Goal: Transaction & Acquisition: Purchase product/service

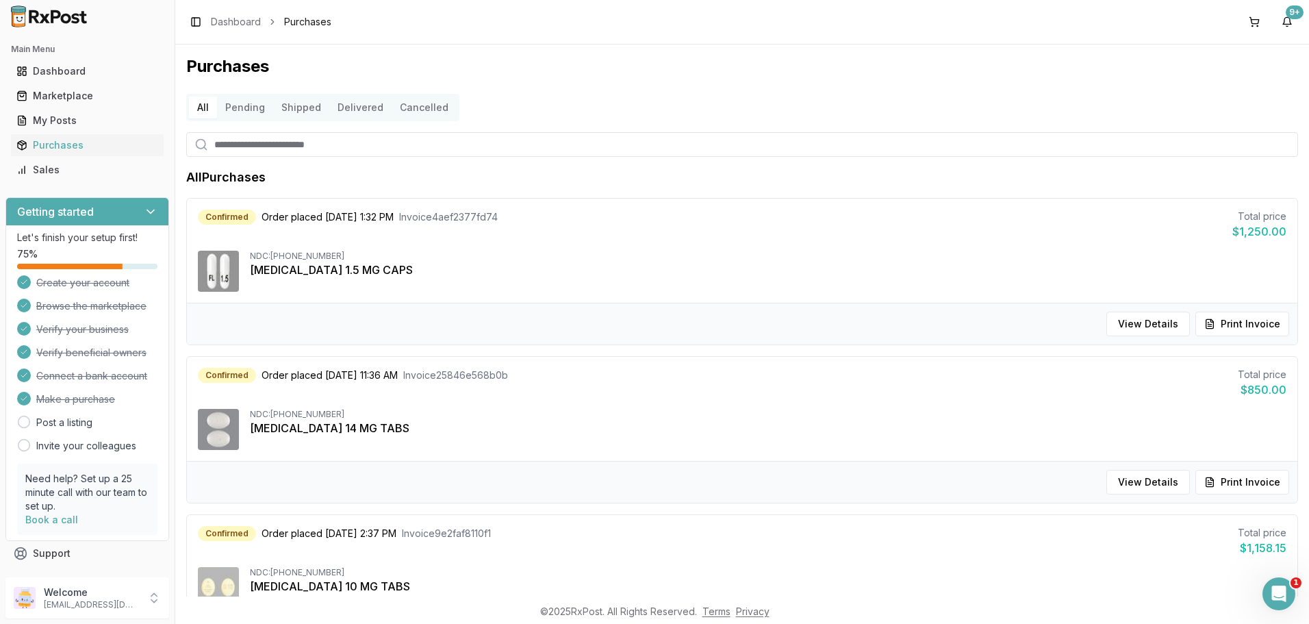
click at [331, 29] on div "Toggle Sidebar Dashboard Purchases" at bounding box center [258, 21] width 145 height 19
click at [249, 138] on input "search" at bounding box center [742, 144] width 1112 height 25
type input "********"
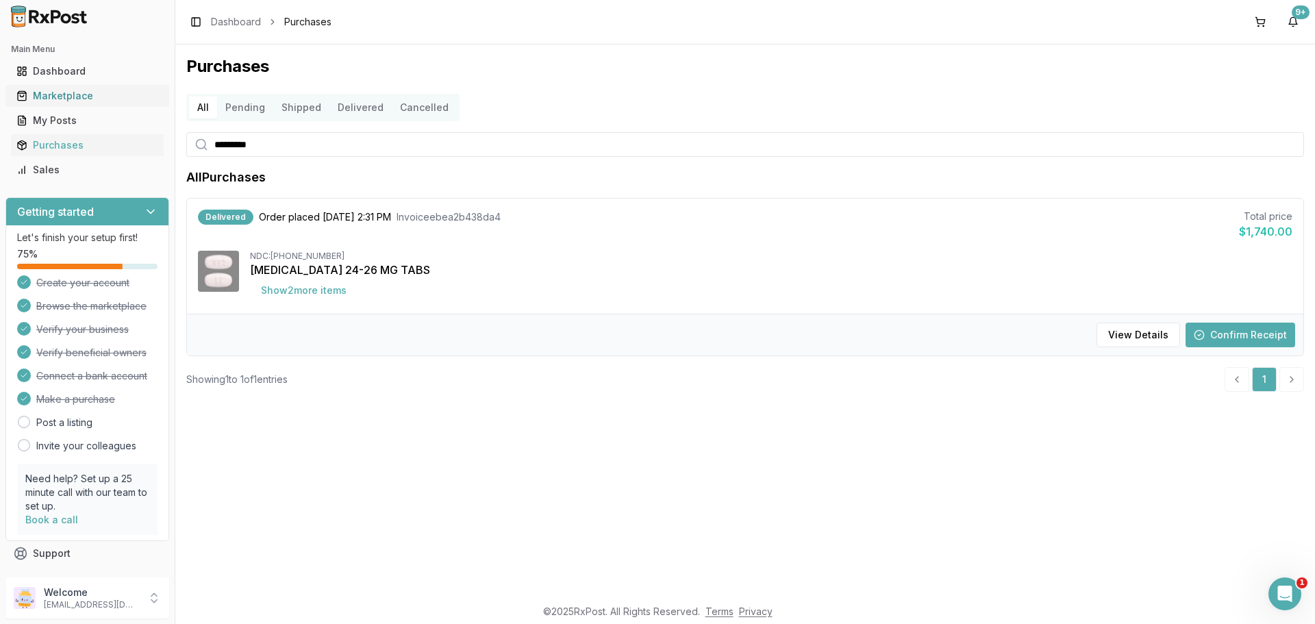
click at [64, 94] on div "Marketplace" at bounding box center [87, 96] width 142 height 14
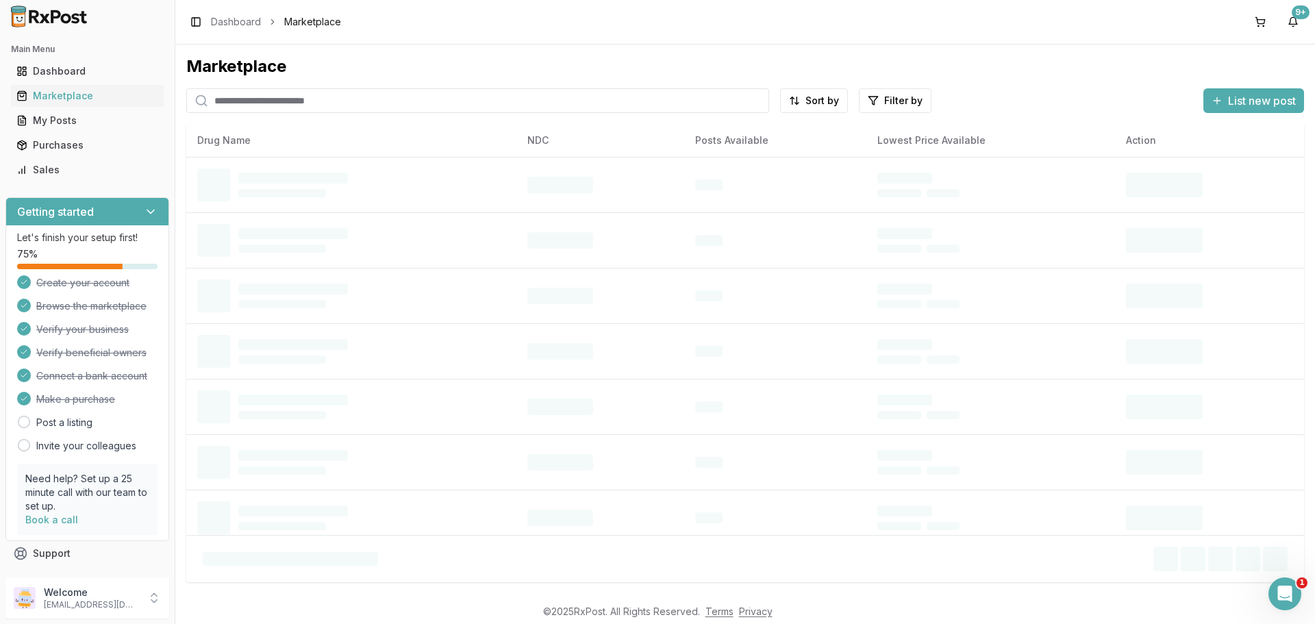
click at [235, 91] on input "search" at bounding box center [477, 100] width 583 height 25
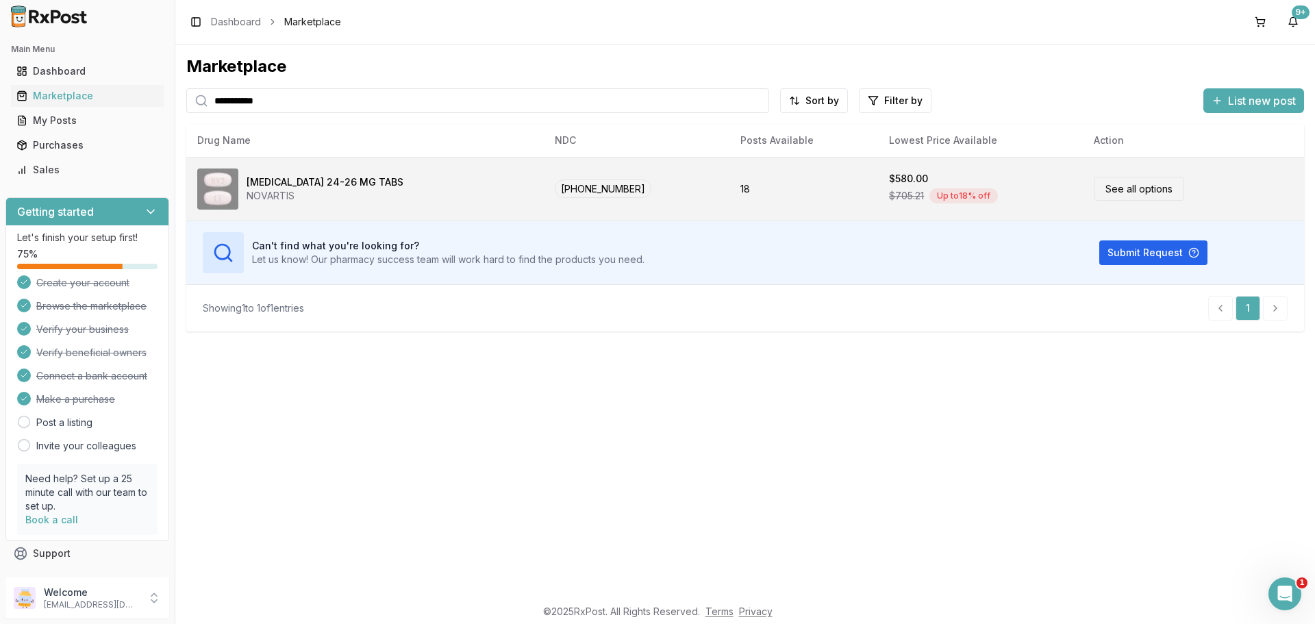
type input "**********"
click at [1118, 186] on link "See all options" at bounding box center [1138, 189] width 90 height 24
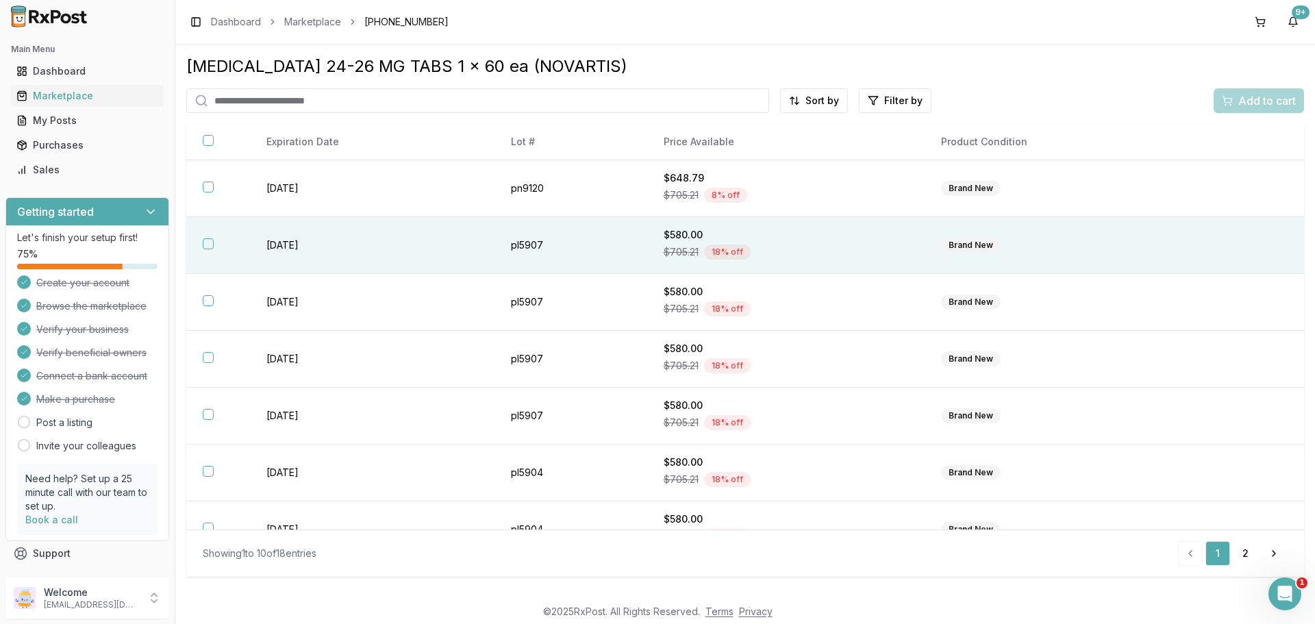
click at [211, 246] on button "button" at bounding box center [208, 243] width 11 height 11
click at [1250, 94] on span "Add to cart" at bounding box center [1267, 100] width 58 height 16
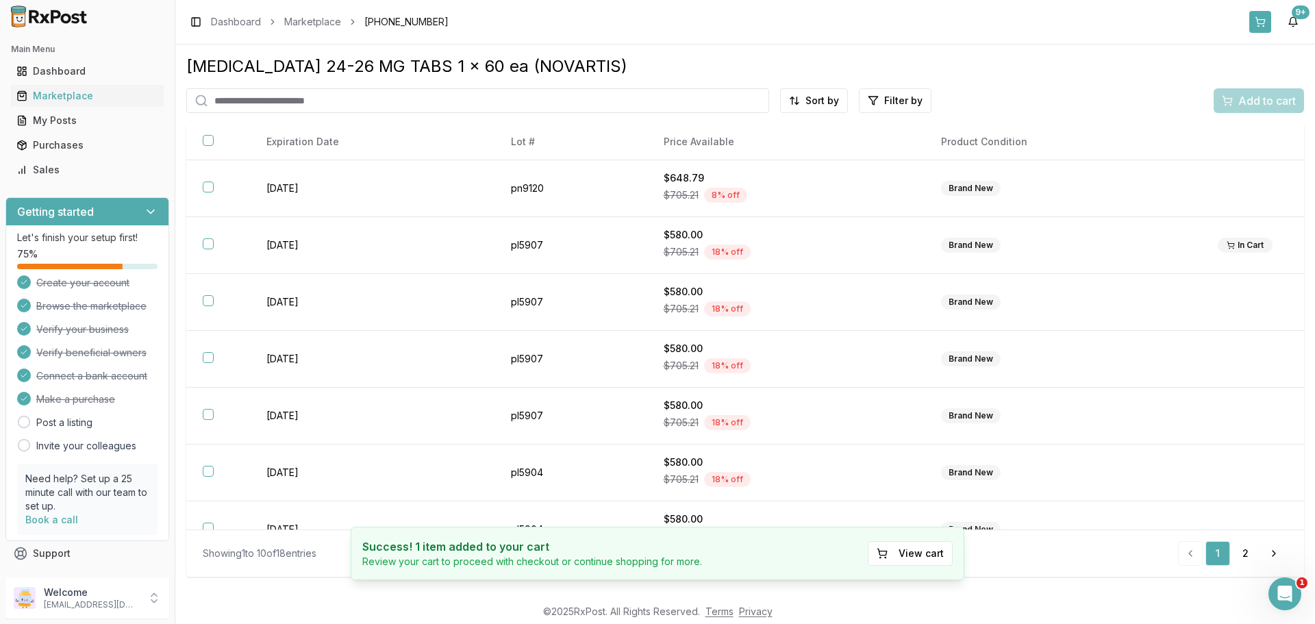
click at [1258, 27] on button at bounding box center [1260, 22] width 22 height 22
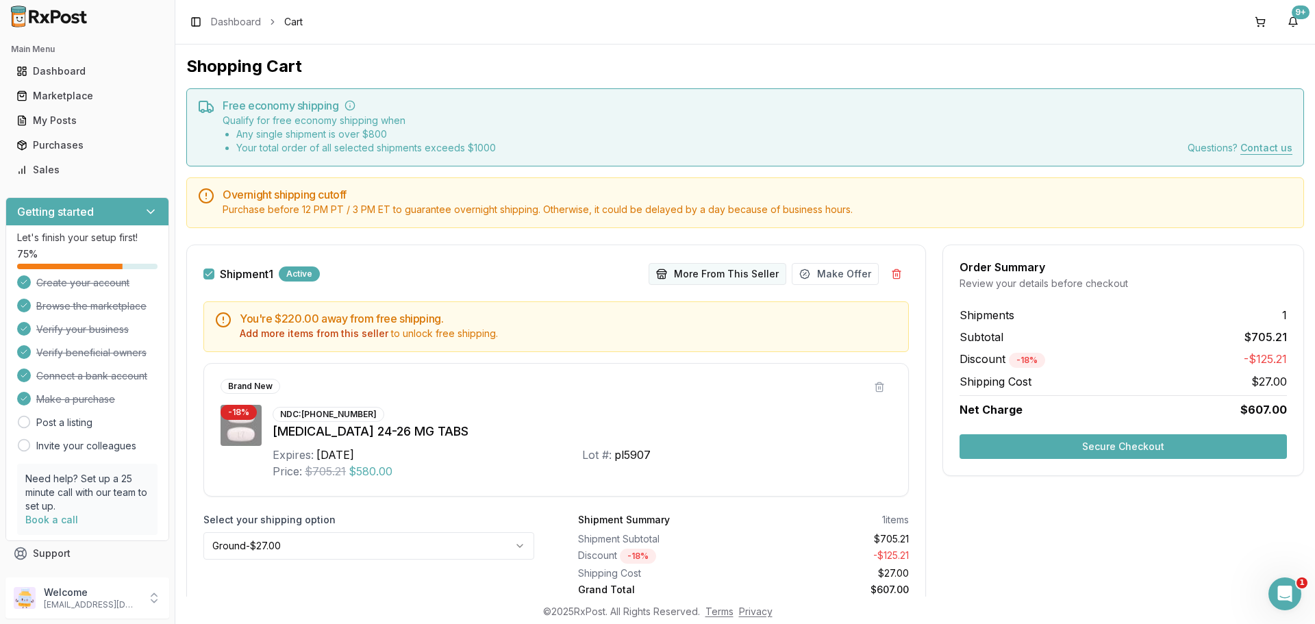
click at [720, 266] on button "More From This Seller" at bounding box center [717, 274] width 138 height 22
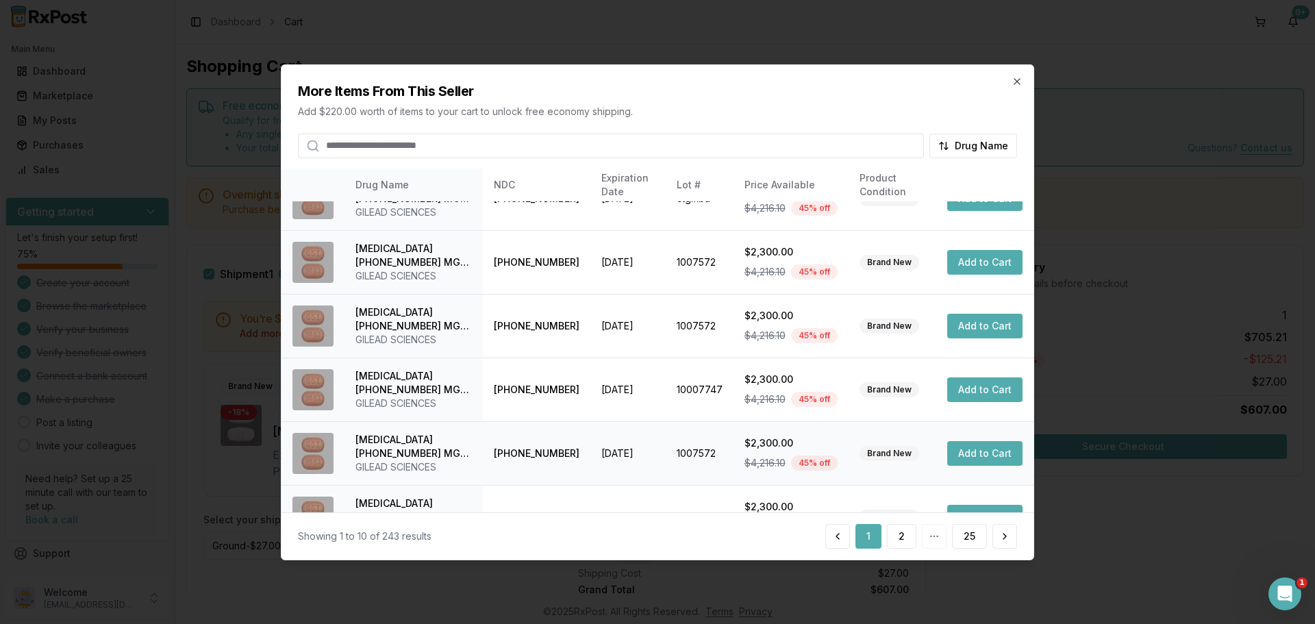
scroll to position [326, 0]
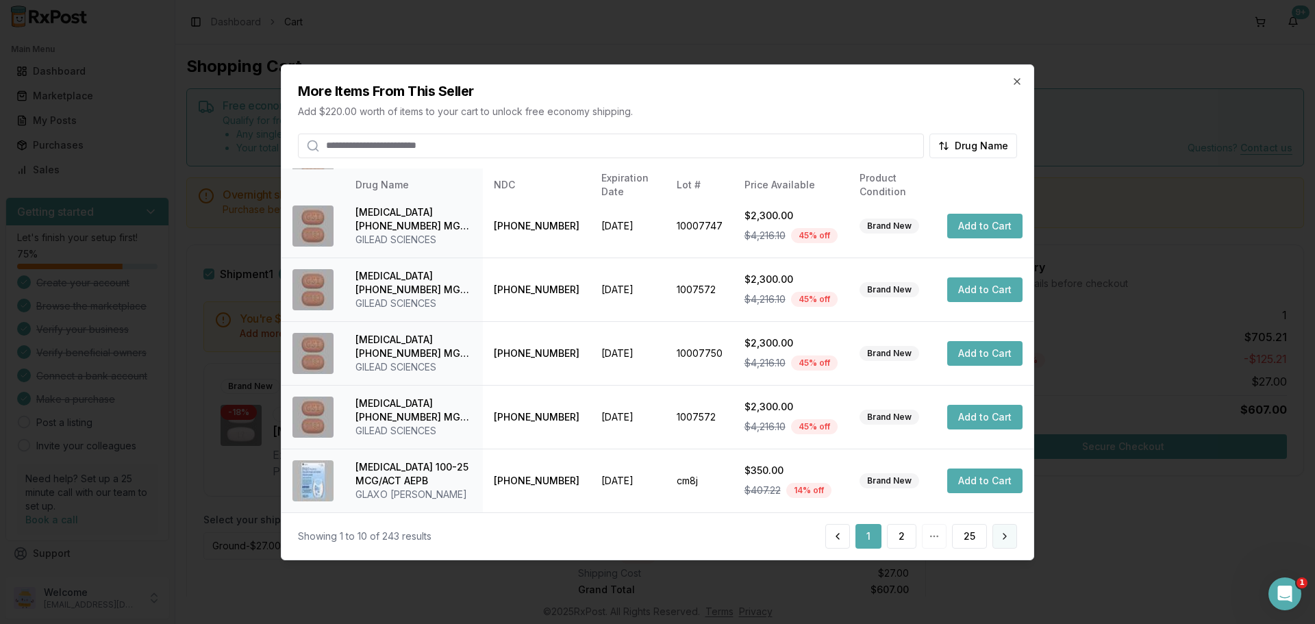
click at [999, 529] on button at bounding box center [1004, 536] width 25 height 25
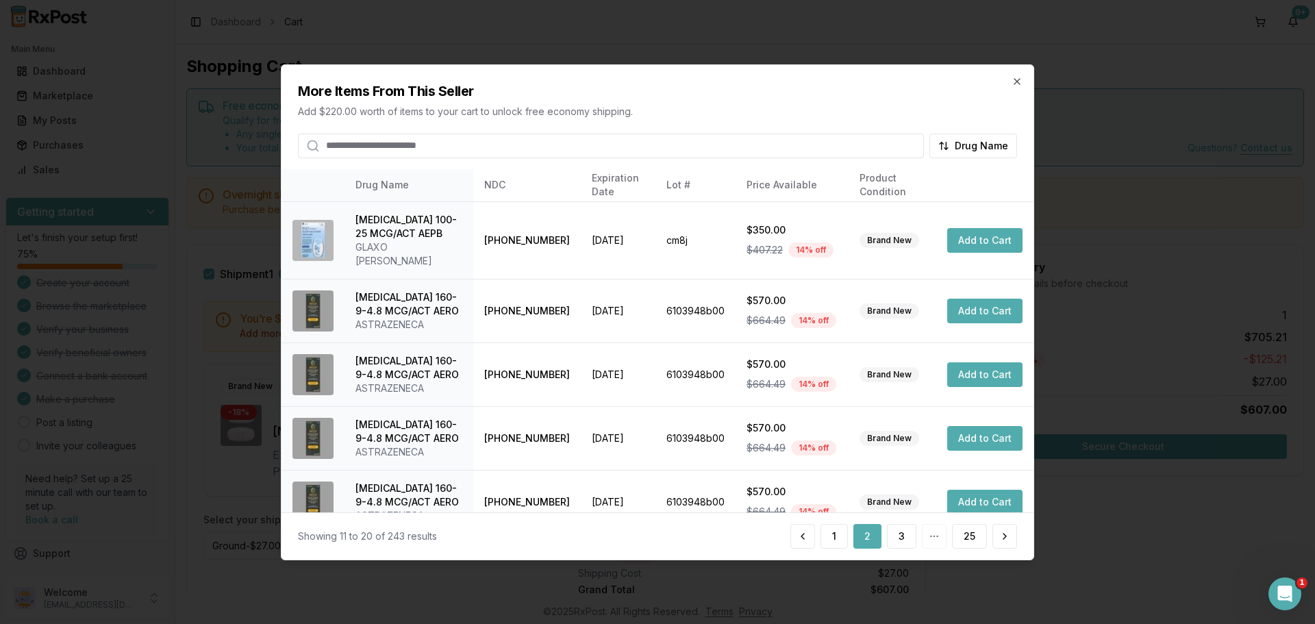
click at [999, 529] on button at bounding box center [1004, 536] width 25 height 25
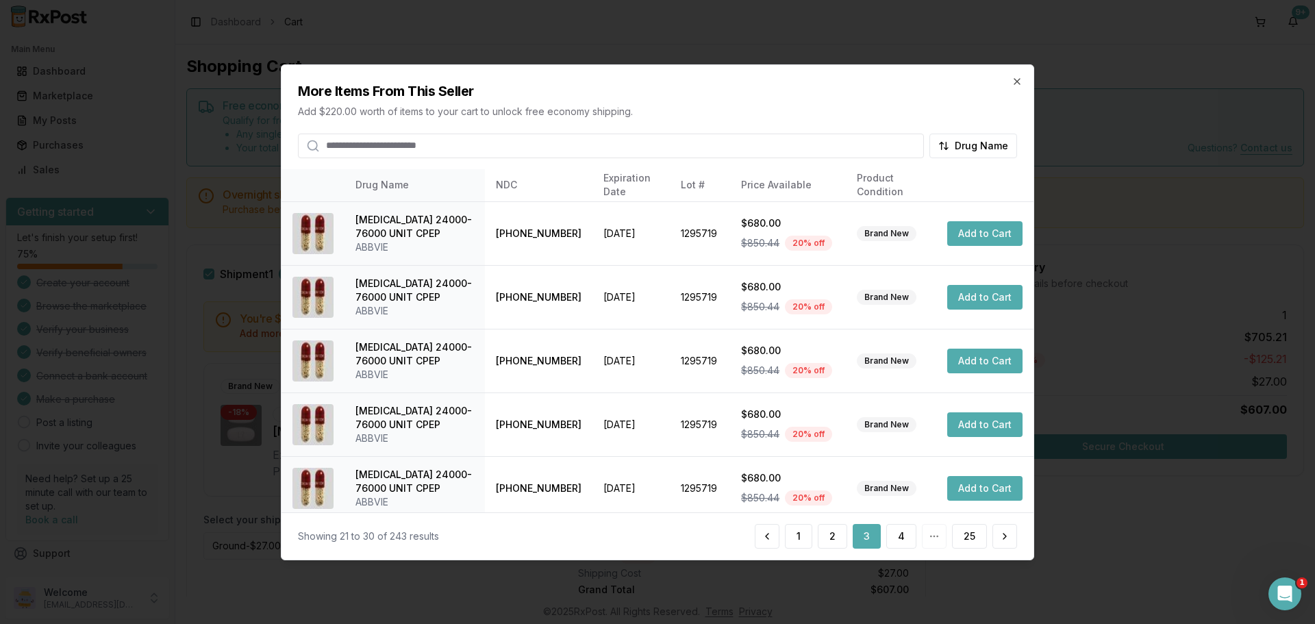
click at [999, 529] on button at bounding box center [1004, 536] width 25 height 25
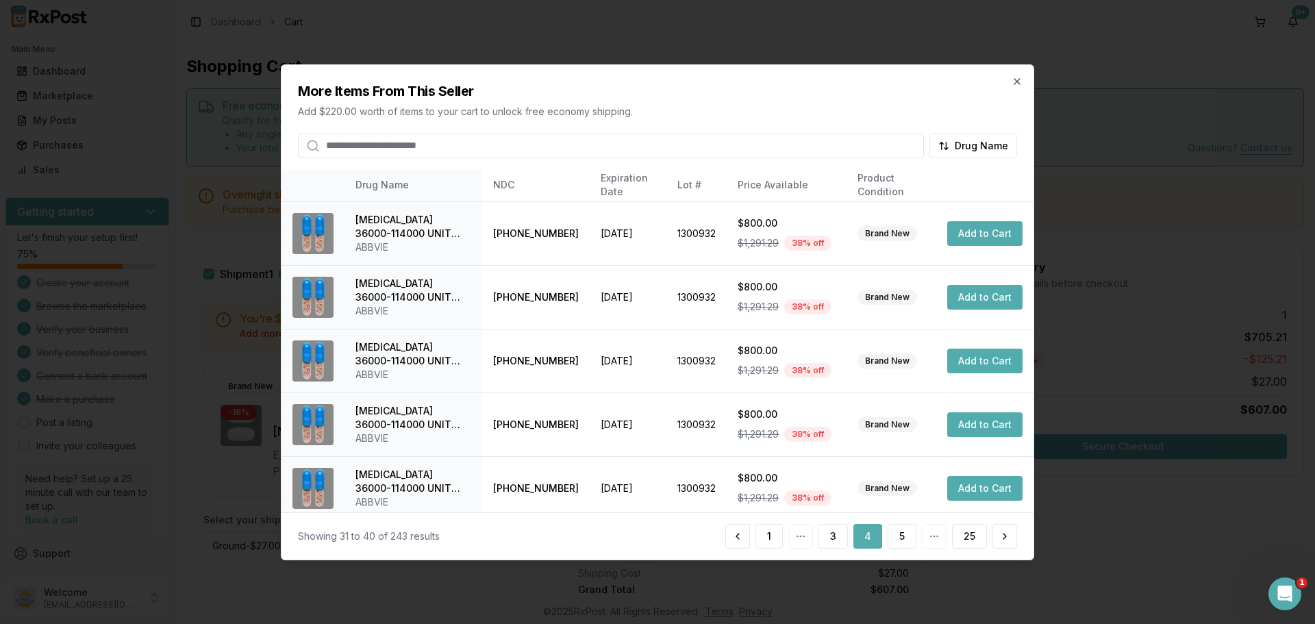
click at [999, 529] on button at bounding box center [1004, 536] width 25 height 25
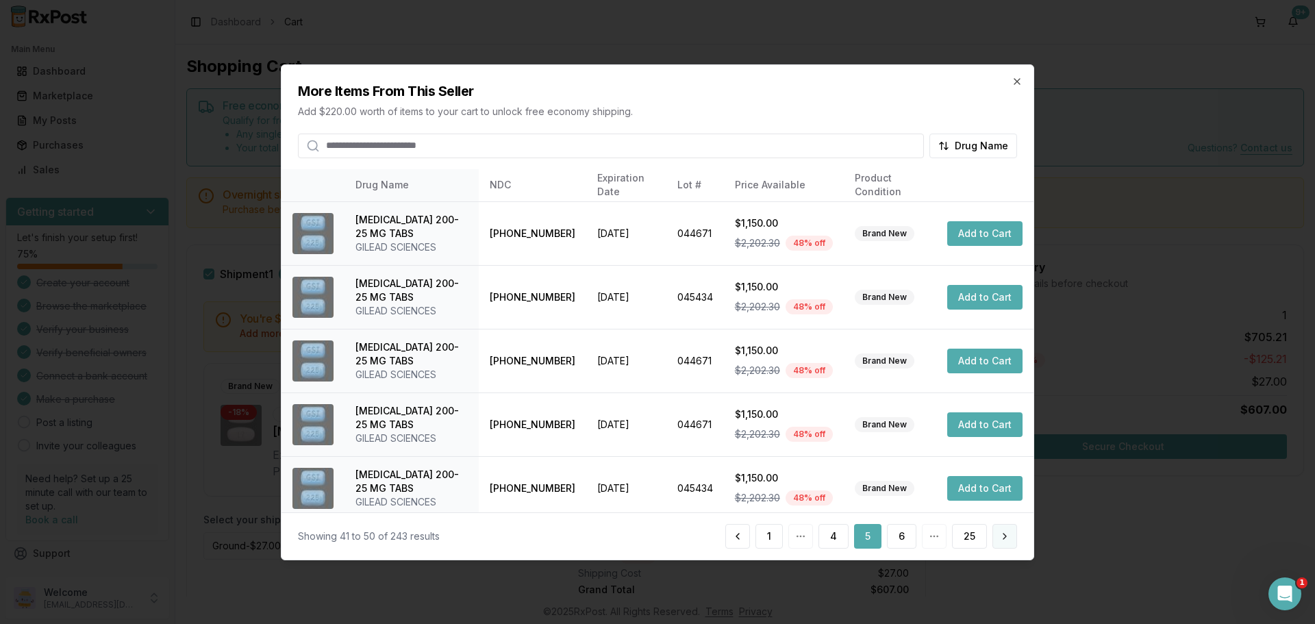
click at [998, 536] on button at bounding box center [1004, 536] width 25 height 25
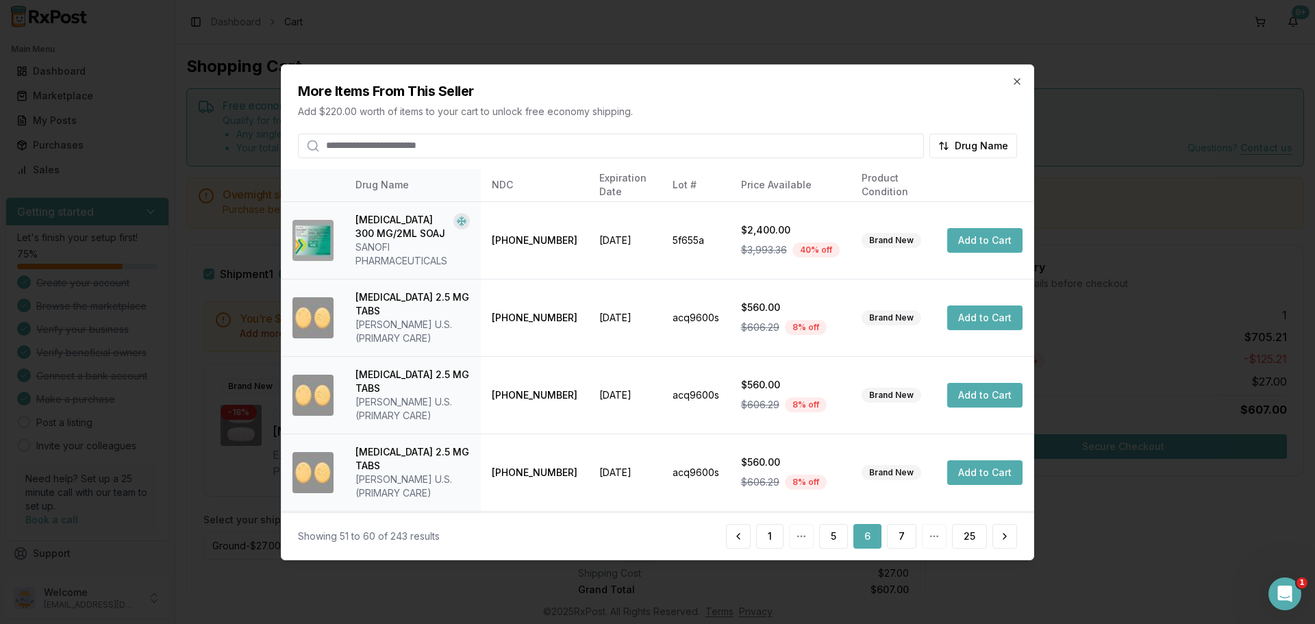
click at [998, 536] on button at bounding box center [1004, 536] width 25 height 25
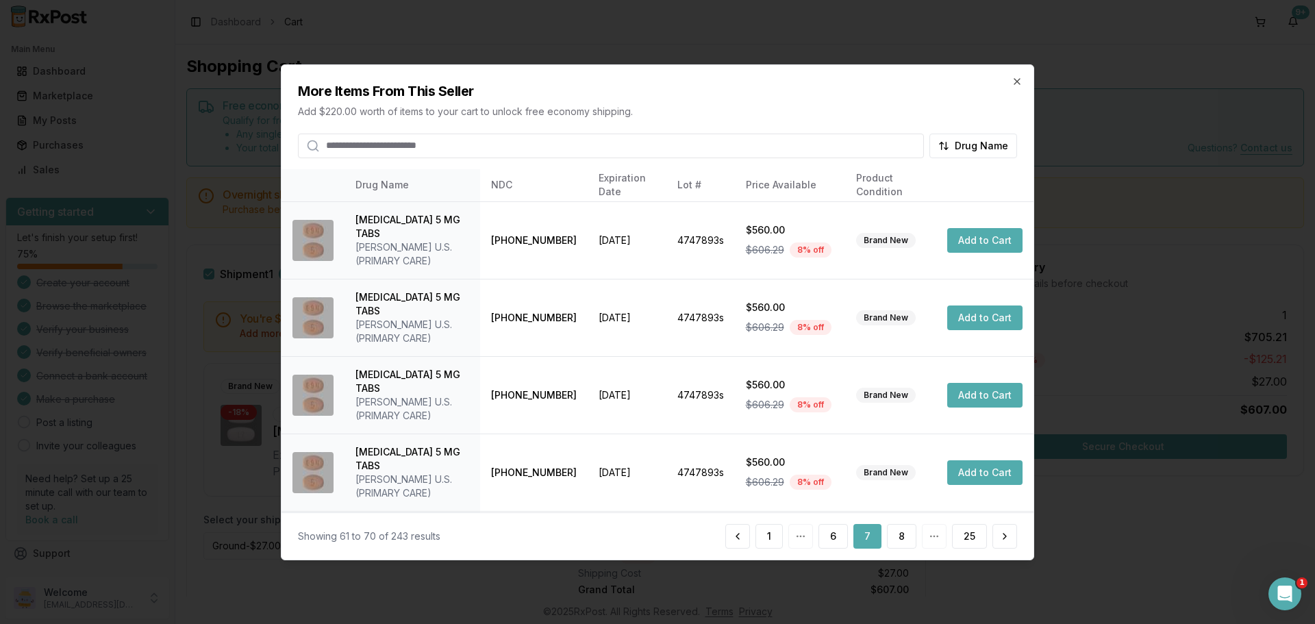
click at [998, 536] on button at bounding box center [1004, 536] width 25 height 25
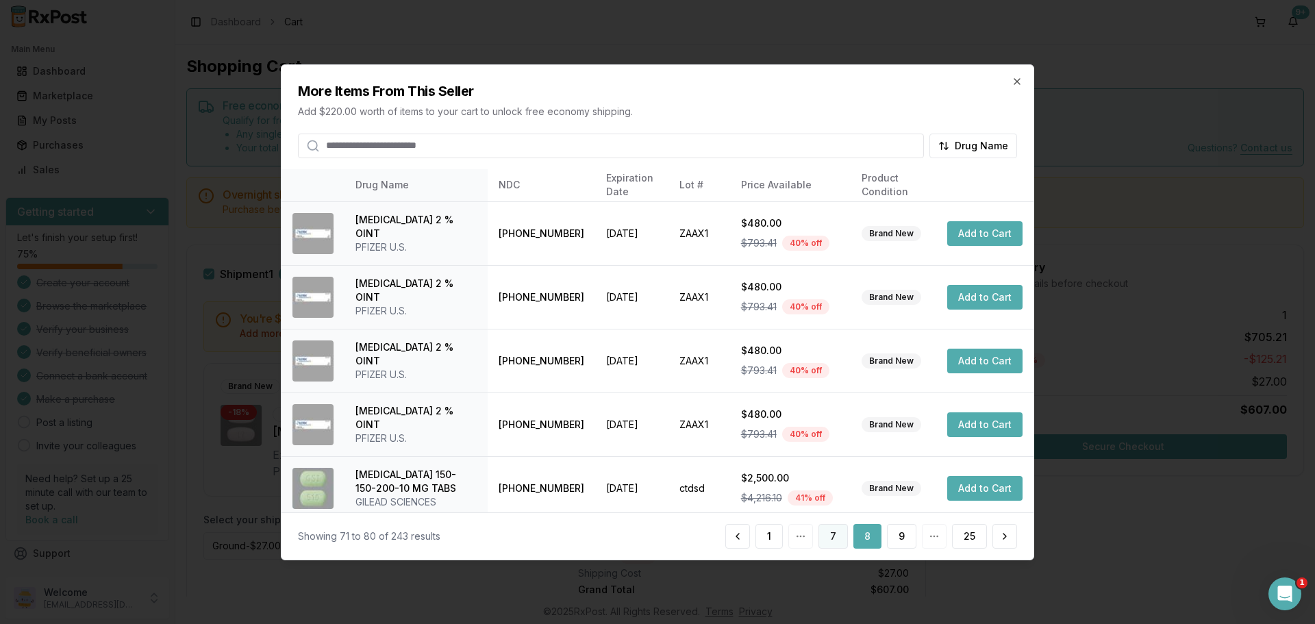
click at [844, 537] on button "7" at bounding box center [832, 536] width 29 height 25
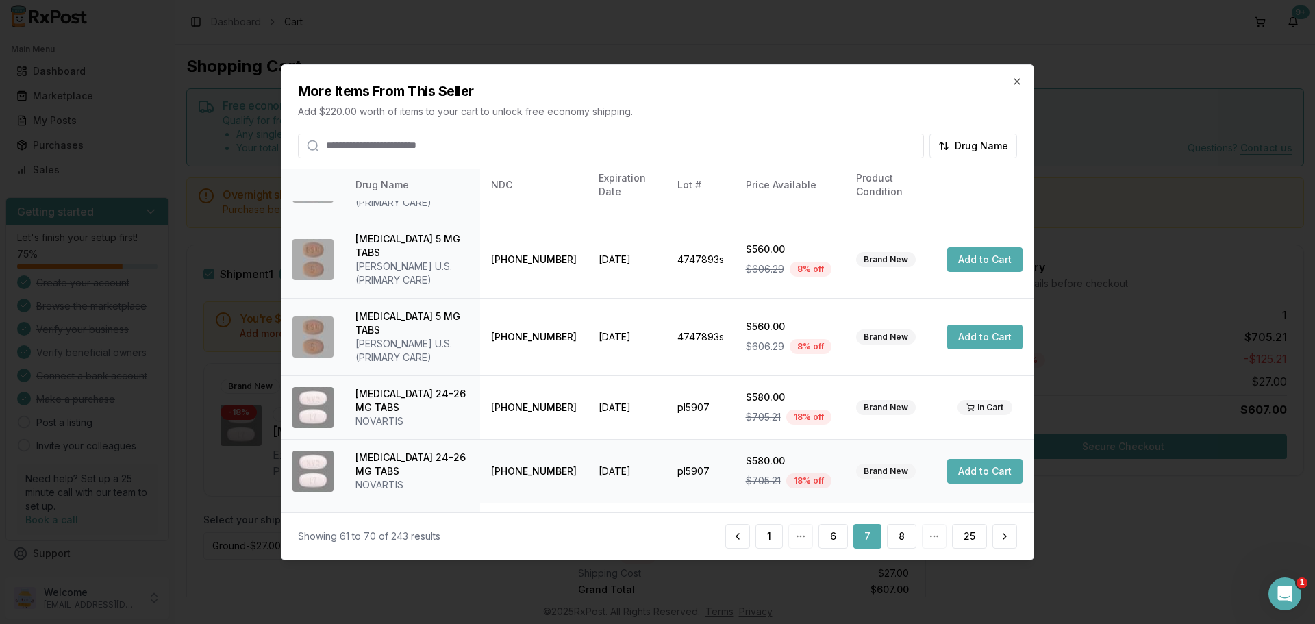
scroll to position [137, 0]
click at [974, 457] on button "Add to Cart" at bounding box center [984, 469] width 75 height 25
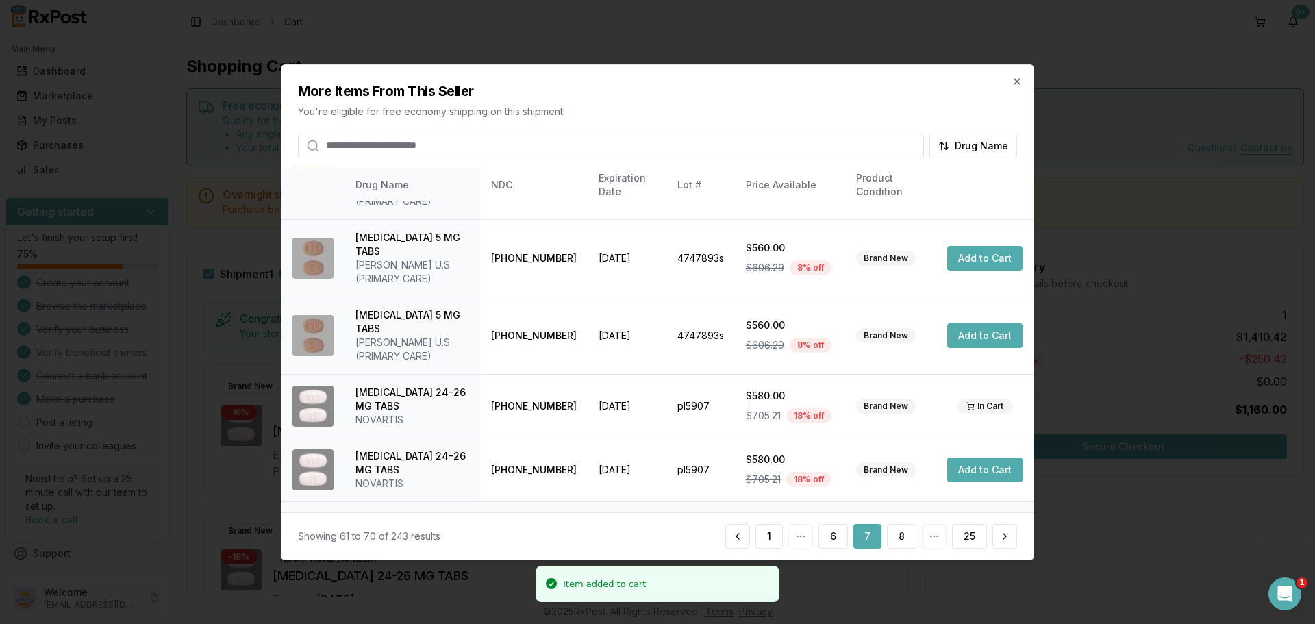
click at [978, 521] on button "Add to Cart" at bounding box center [984, 533] width 75 height 25
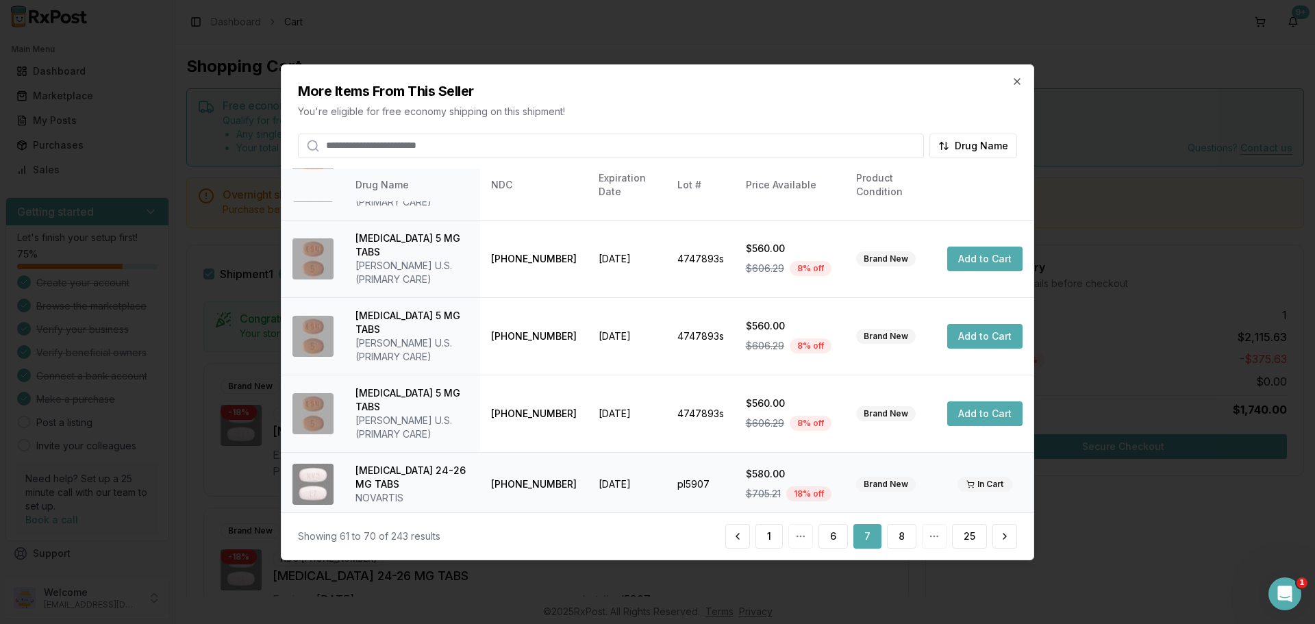
scroll to position [0, 0]
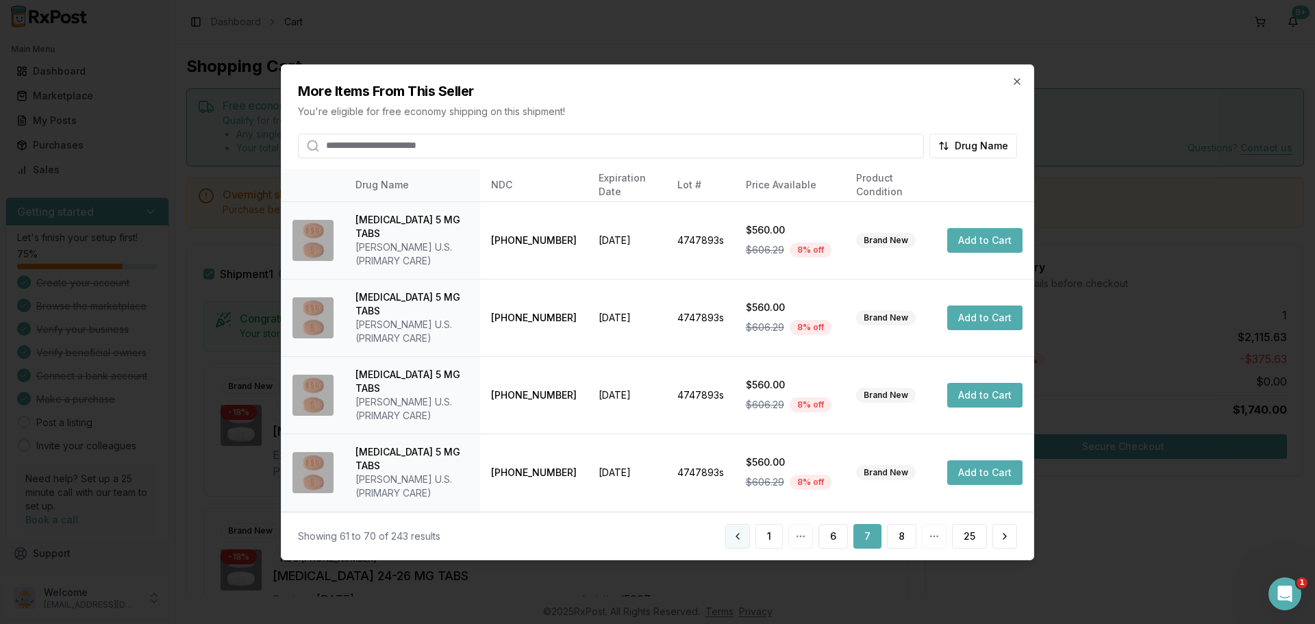
click at [746, 534] on button at bounding box center [737, 536] width 25 height 25
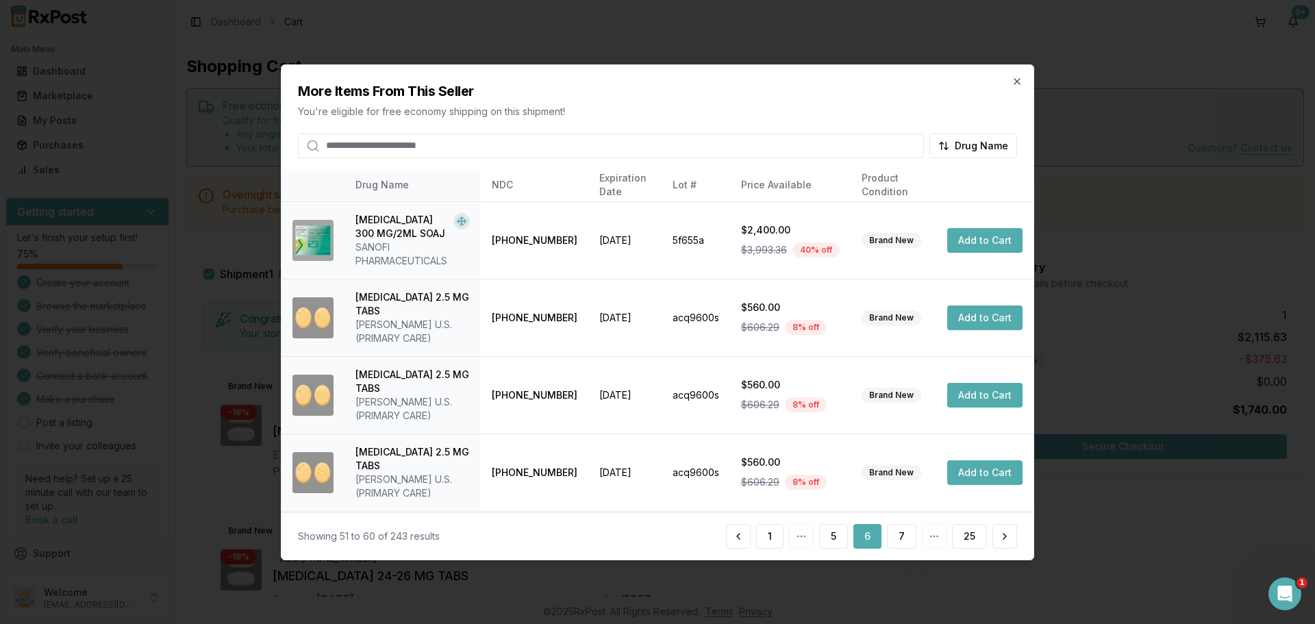
click at [745, 535] on button at bounding box center [738, 536] width 25 height 25
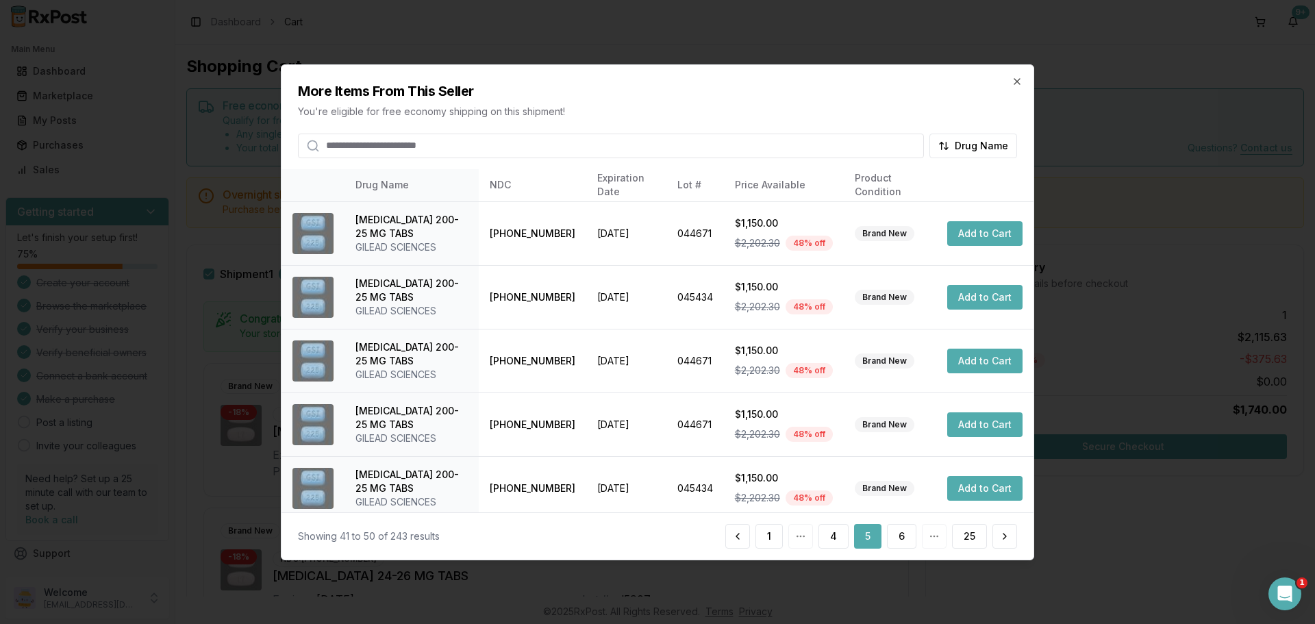
click at [745, 535] on button at bounding box center [737, 536] width 25 height 25
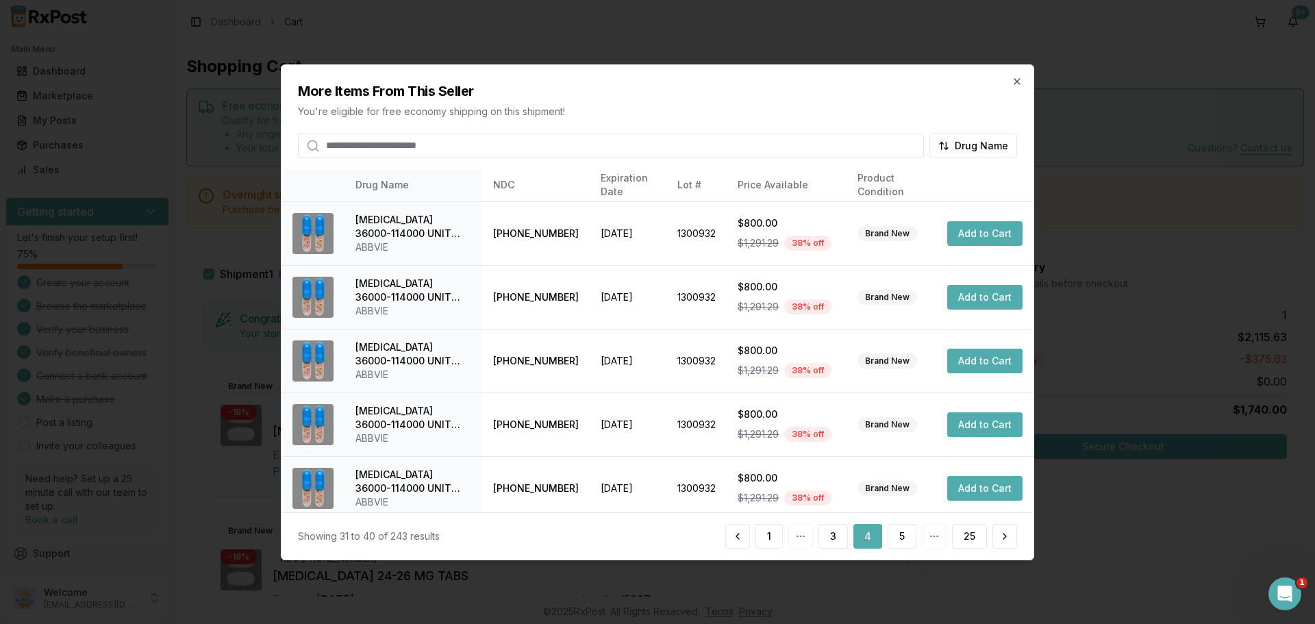
click at [745, 535] on button at bounding box center [737, 536] width 25 height 25
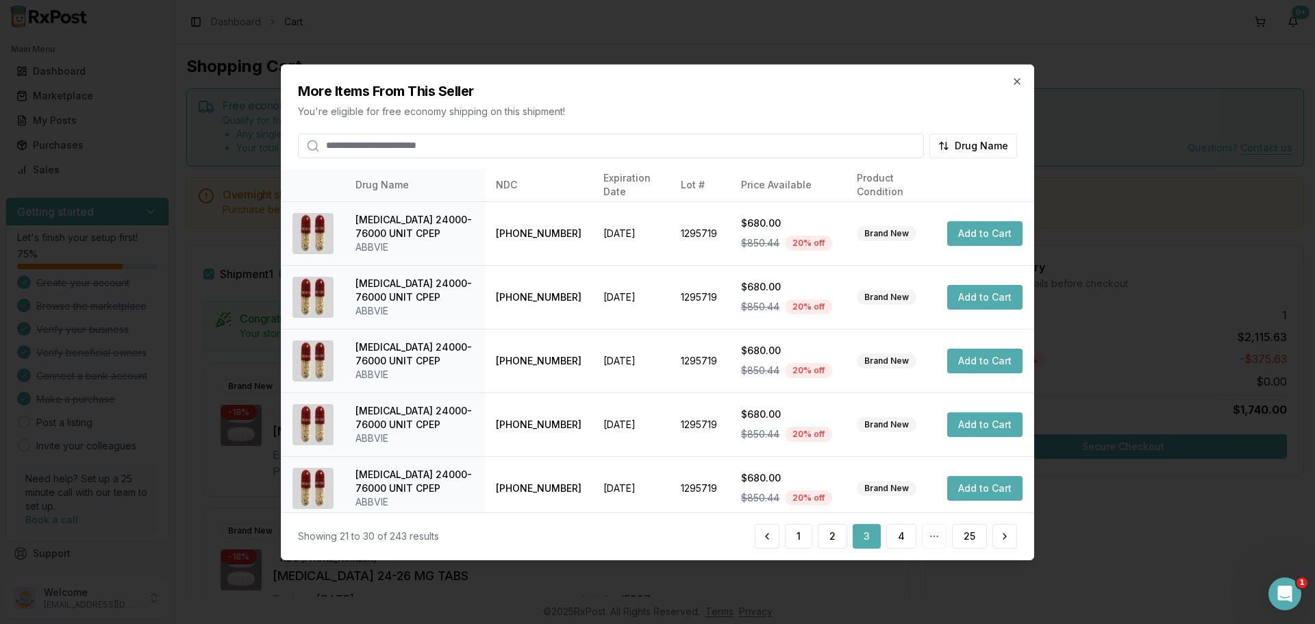
click at [746, 535] on div "Showing 21 to 30 of 243 results 1 2 3 4 25" at bounding box center [657, 536] width 719 height 25
click at [767, 535] on button at bounding box center [767, 536] width 25 height 25
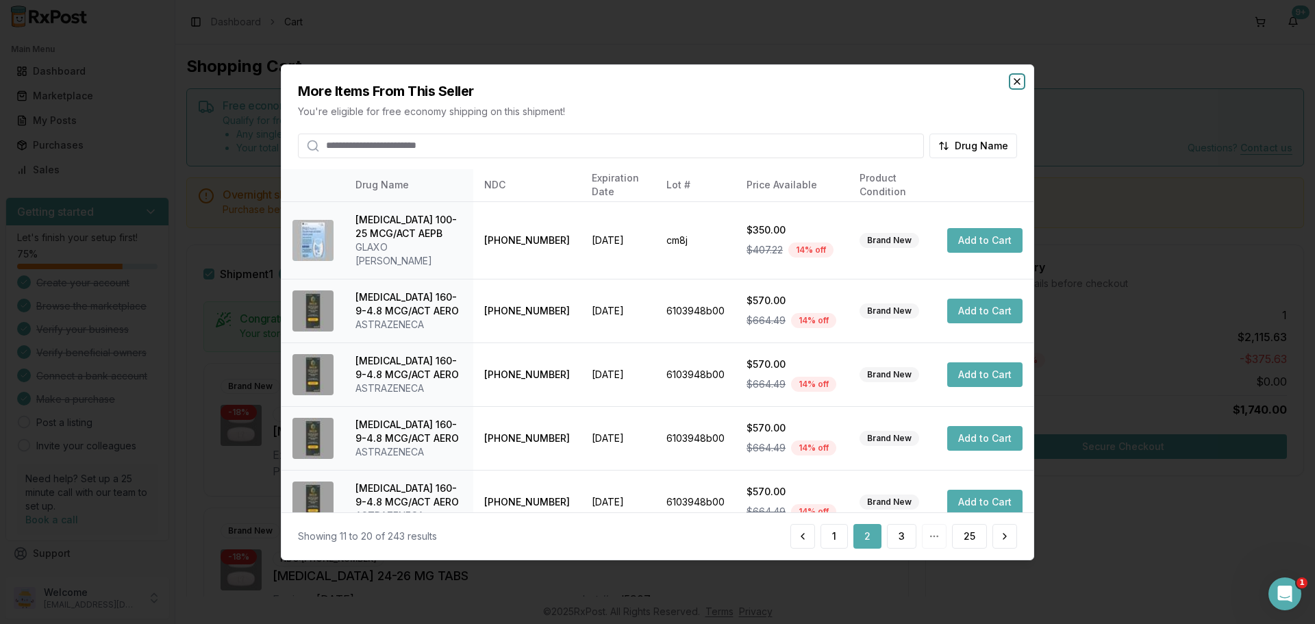
click at [1014, 78] on icon "button" at bounding box center [1016, 80] width 5 height 5
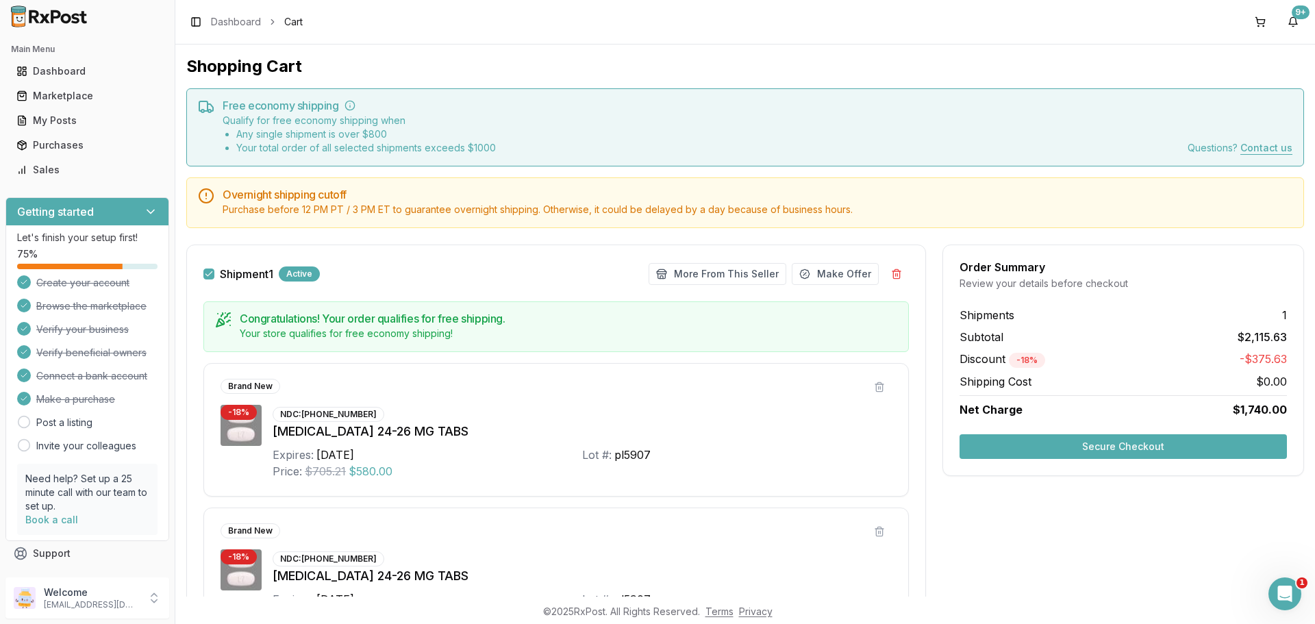
click at [1096, 444] on button "Secure Checkout" at bounding box center [1122, 446] width 327 height 25
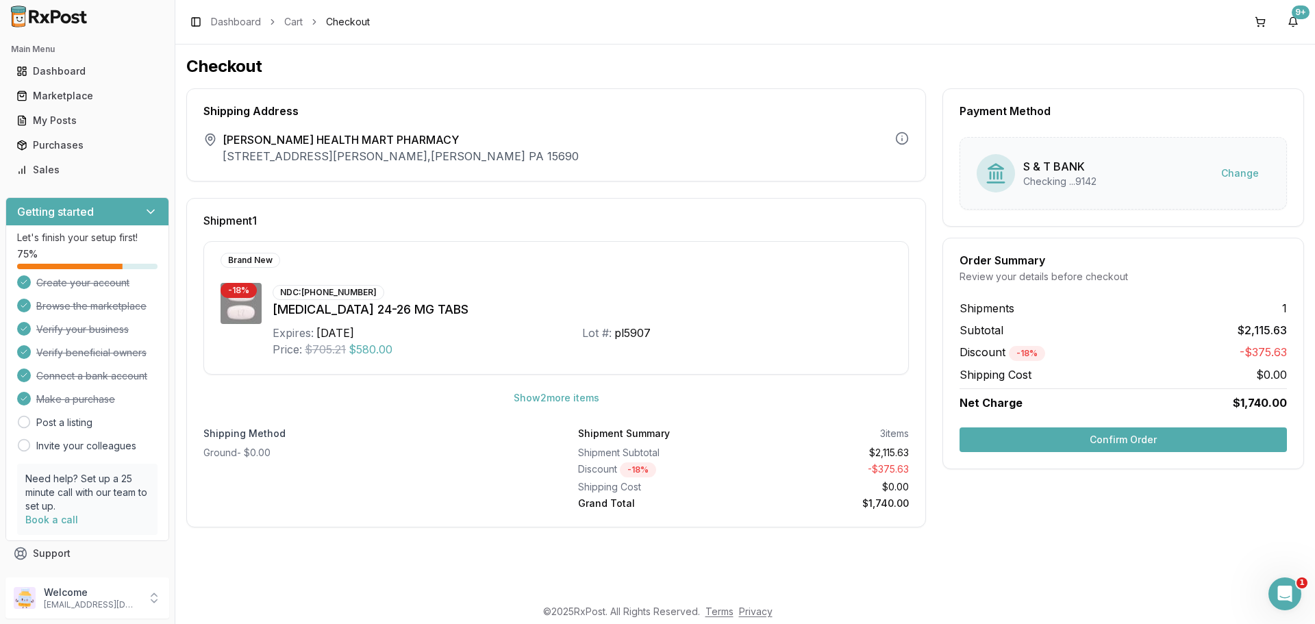
click at [1104, 435] on button "Confirm Order" at bounding box center [1122, 439] width 327 height 25
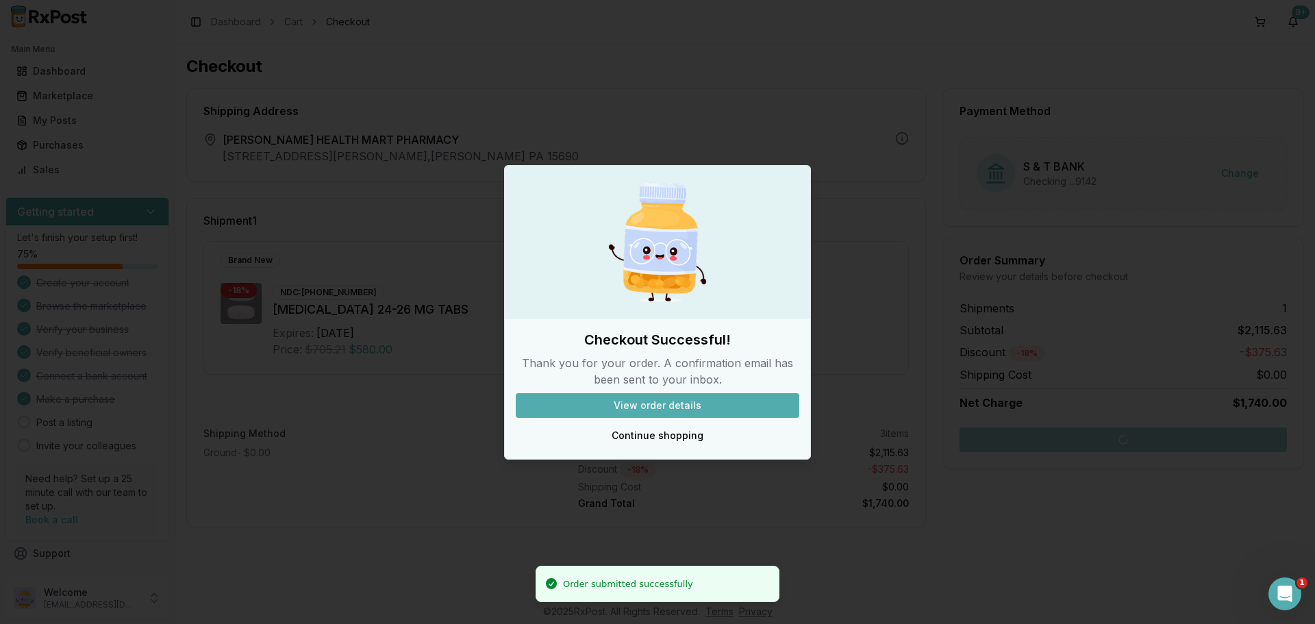
click at [633, 403] on button "View order details" at bounding box center [657, 405] width 283 height 25
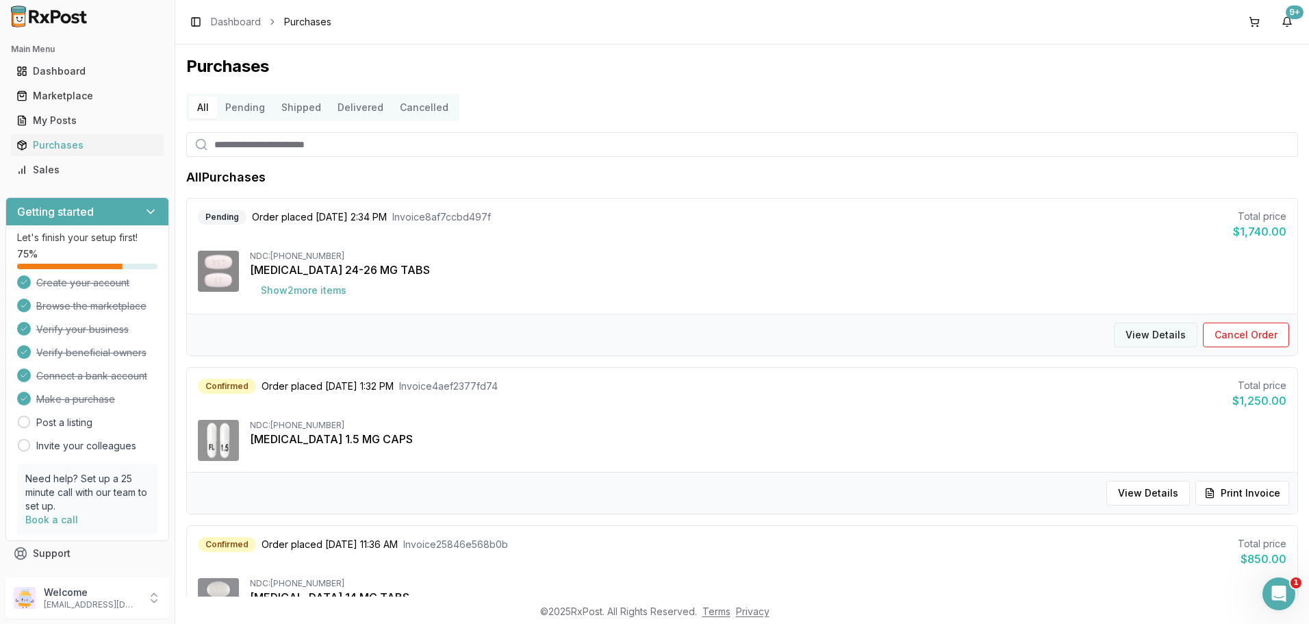
click at [1153, 331] on button "View Details" at bounding box center [1156, 334] width 84 height 25
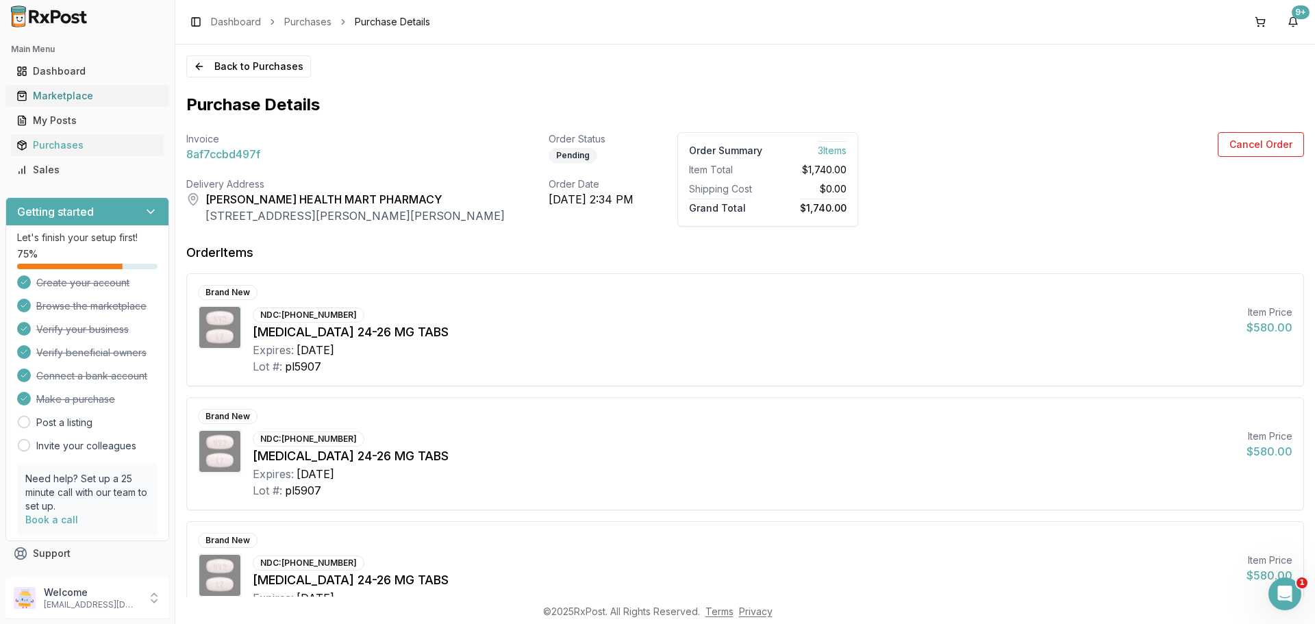
click at [49, 97] on div "Marketplace" at bounding box center [87, 96] width 142 height 14
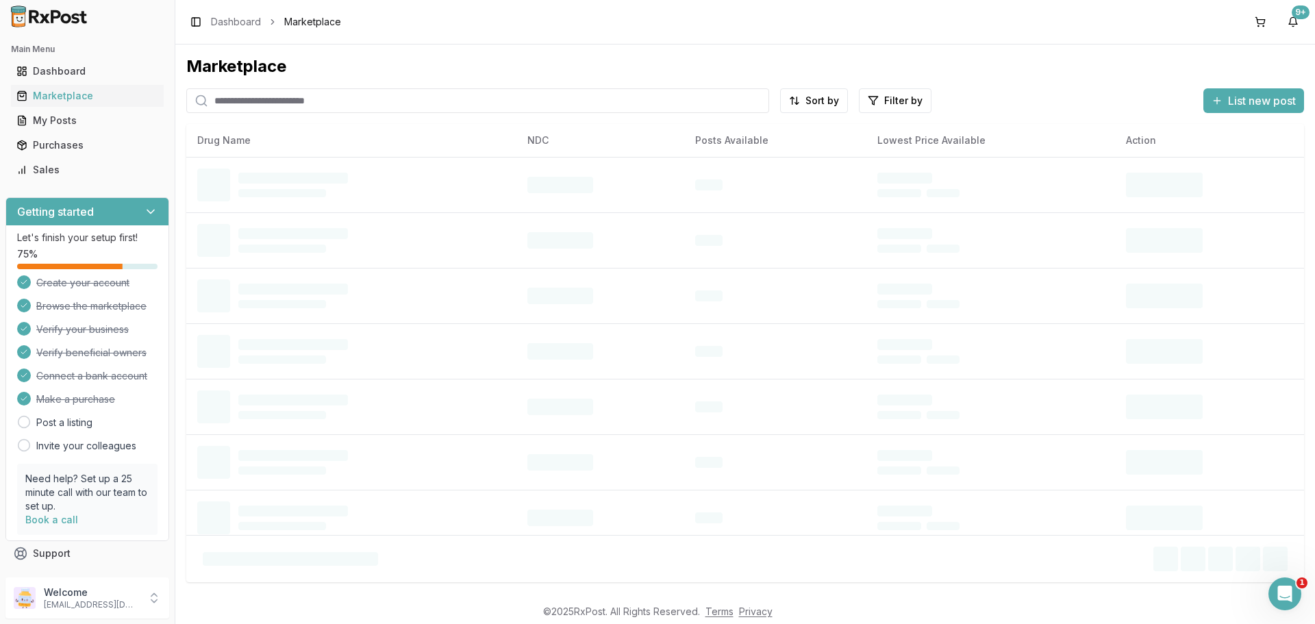
click at [339, 105] on input "search" at bounding box center [477, 100] width 583 height 25
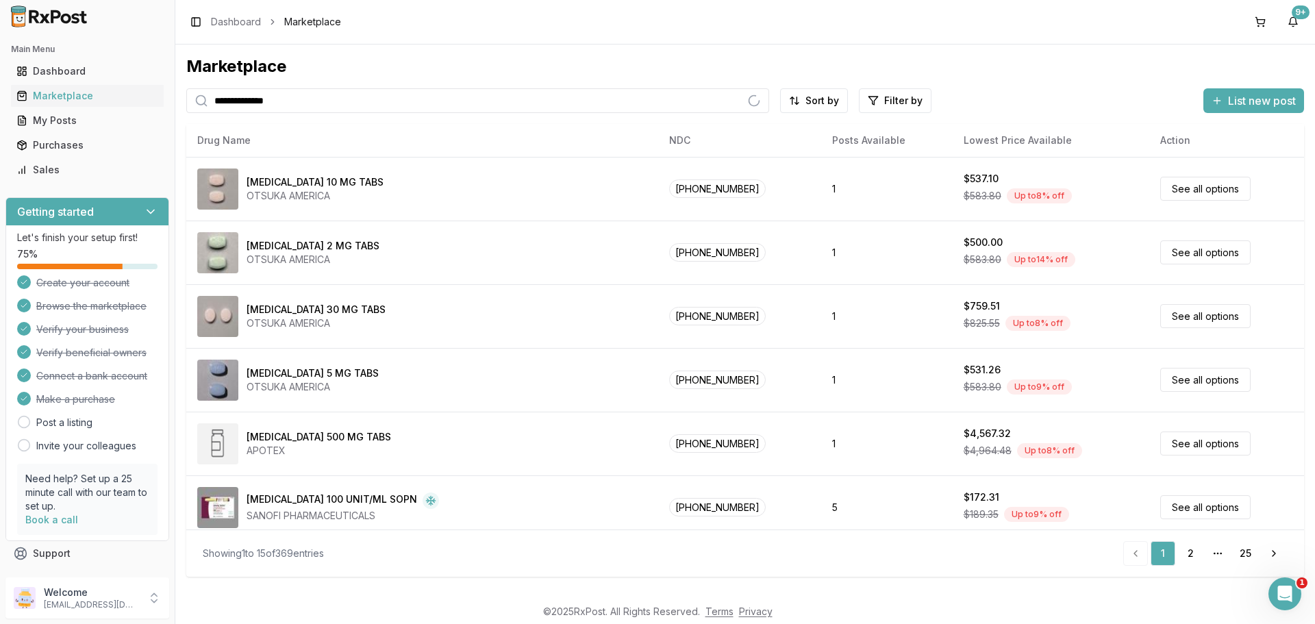
type input "**********"
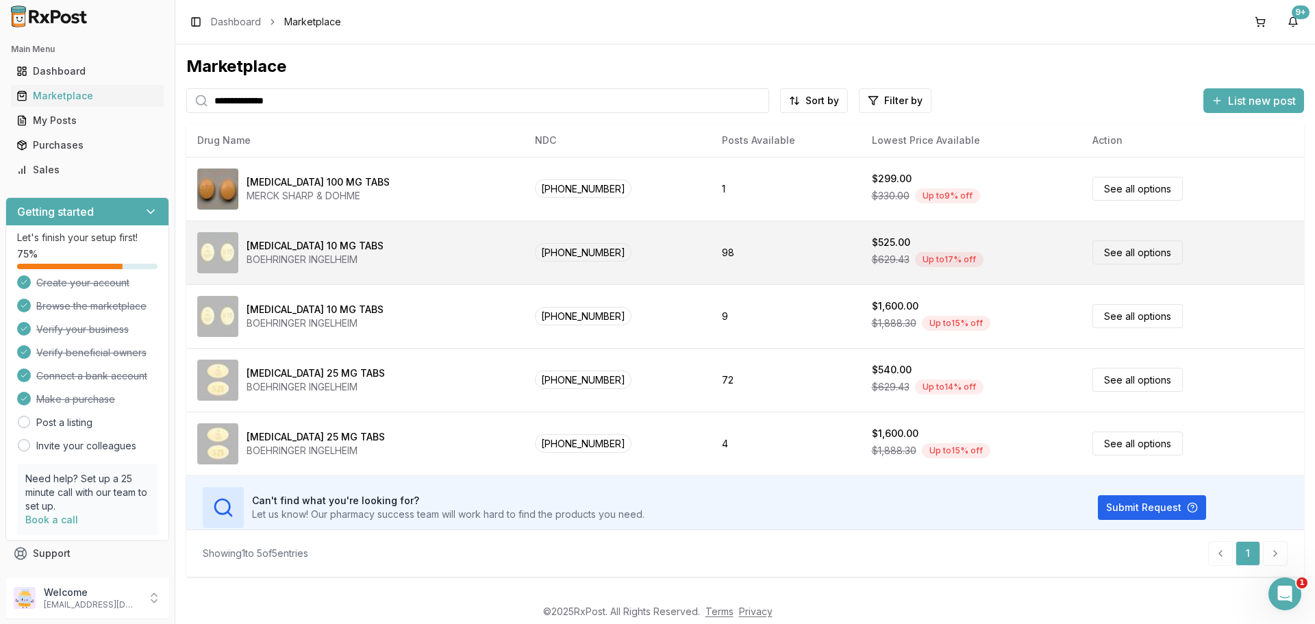
click at [1111, 254] on link "See all options" at bounding box center [1137, 252] width 90 height 24
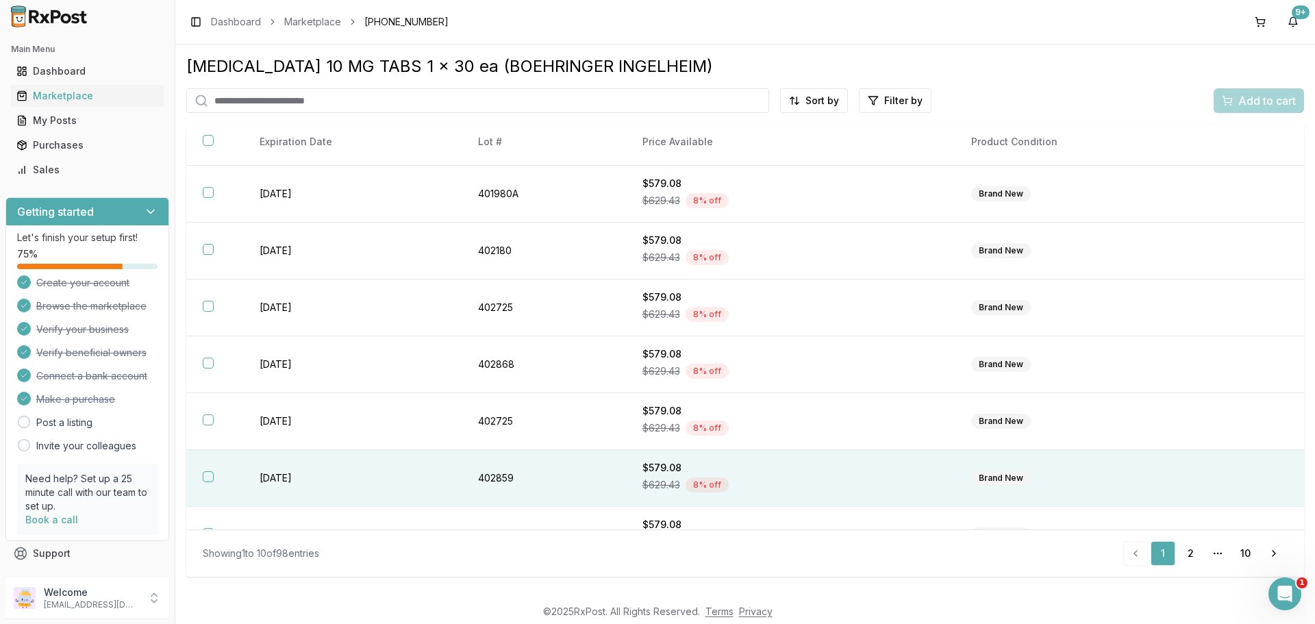
scroll to position [200, 0]
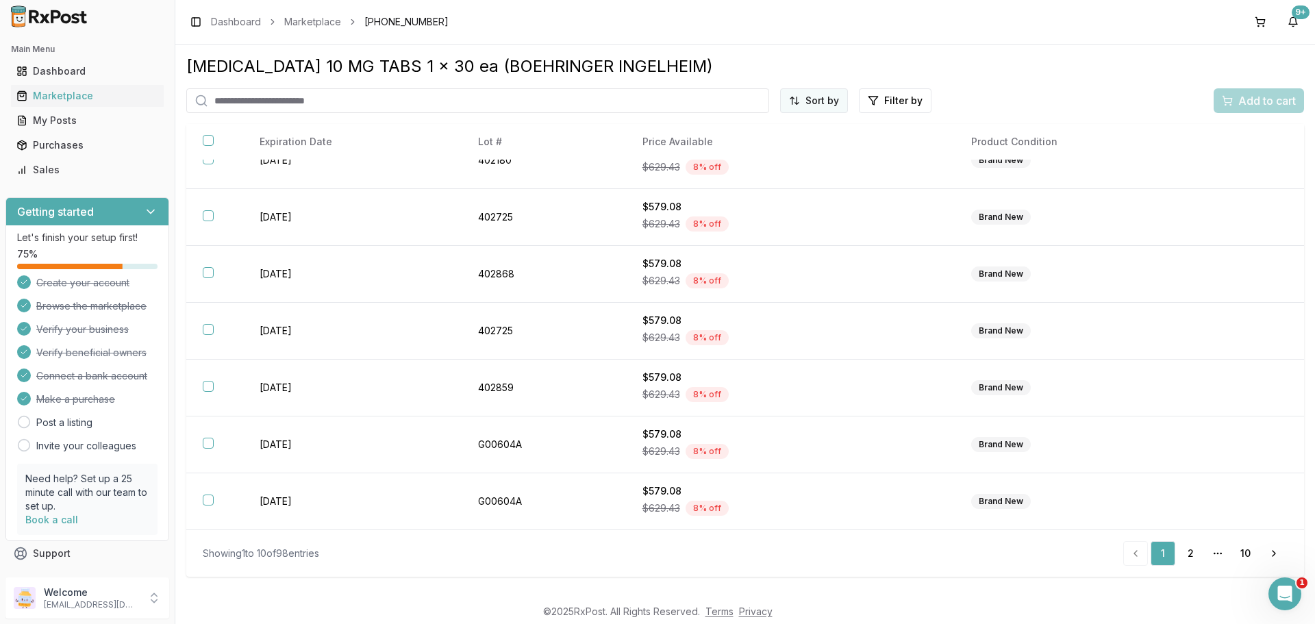
click at [796, 95] on html "Main Menu Dashboard Marketplace My Posts Purchases Sales Getting started Let's …" at bounding box center [657, 312] width 1315 height 624
click at [745, 147] on div "Price (Low to High)" at bounding box center [780, 152] width 130 height 22
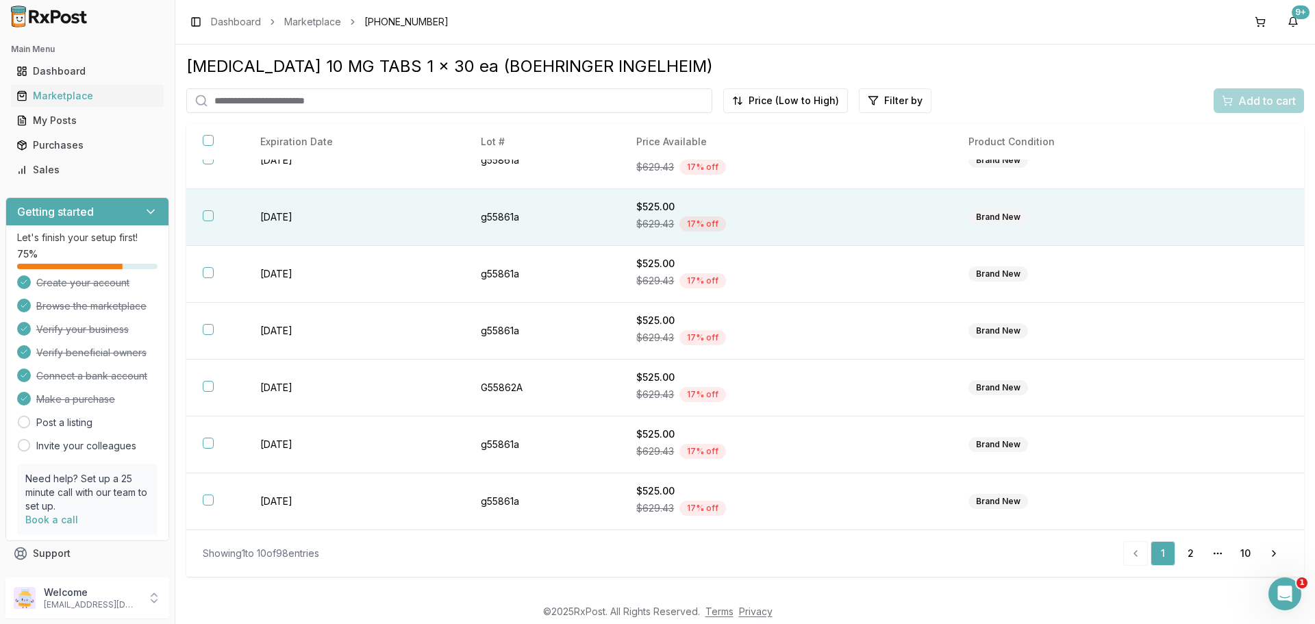
click at [205, 213] on button "button" at bounding box center [208, 215] width 11 height 11
click at [1265, 97] on span "Add to cart" at bounding box center [1267, 100] width 58 height 16
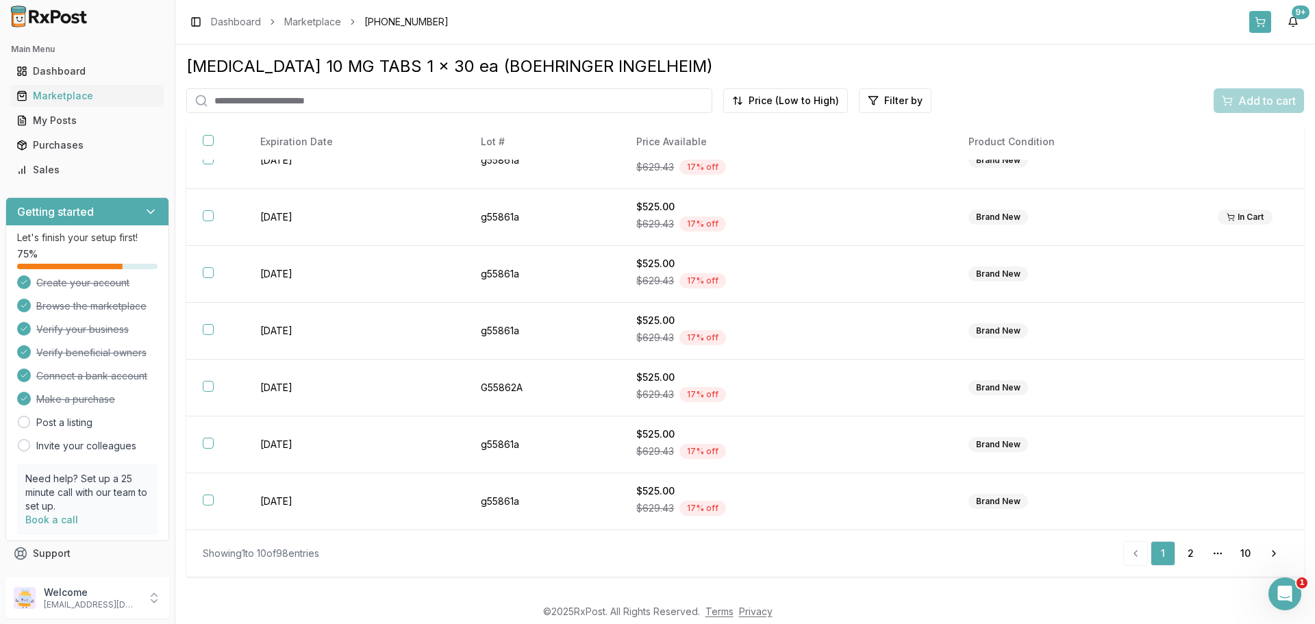
click at [1261, 21] on button at bounding box center [1260, 22] width 22 height 22
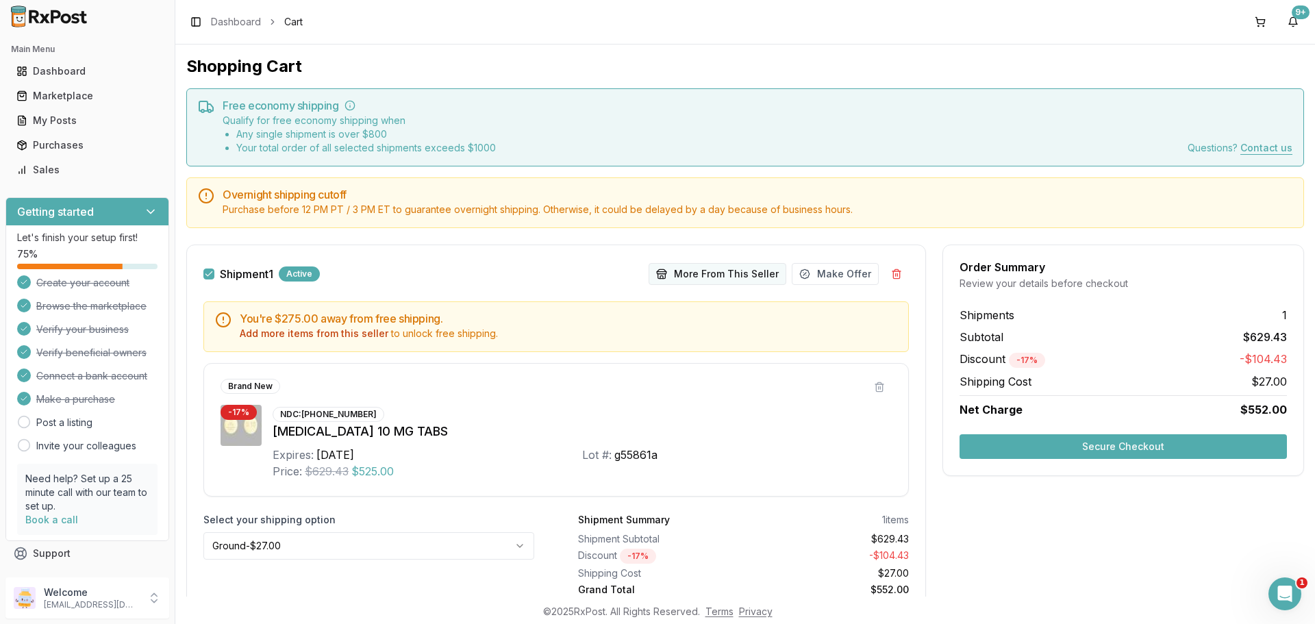
click at [683, 273] on button "More From This Seller" at bounding box center [717, 274] width 138 height 22
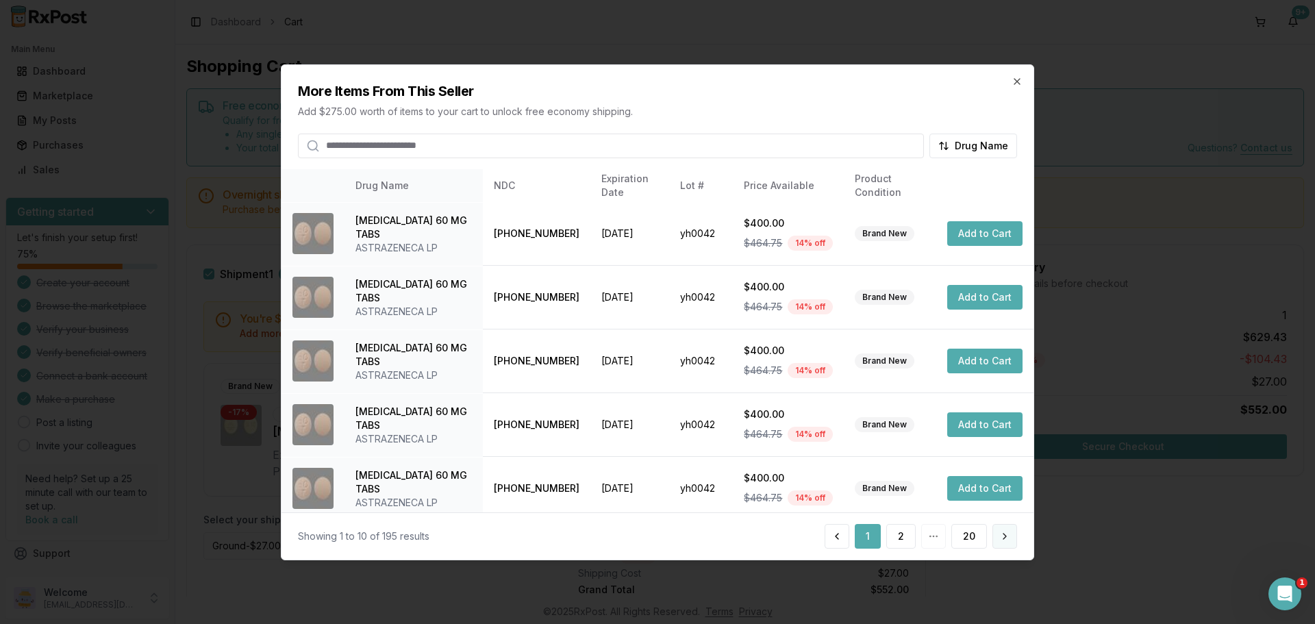
click at [1000, 537] on button at bounding box center [1004, 536] width 25 height 25
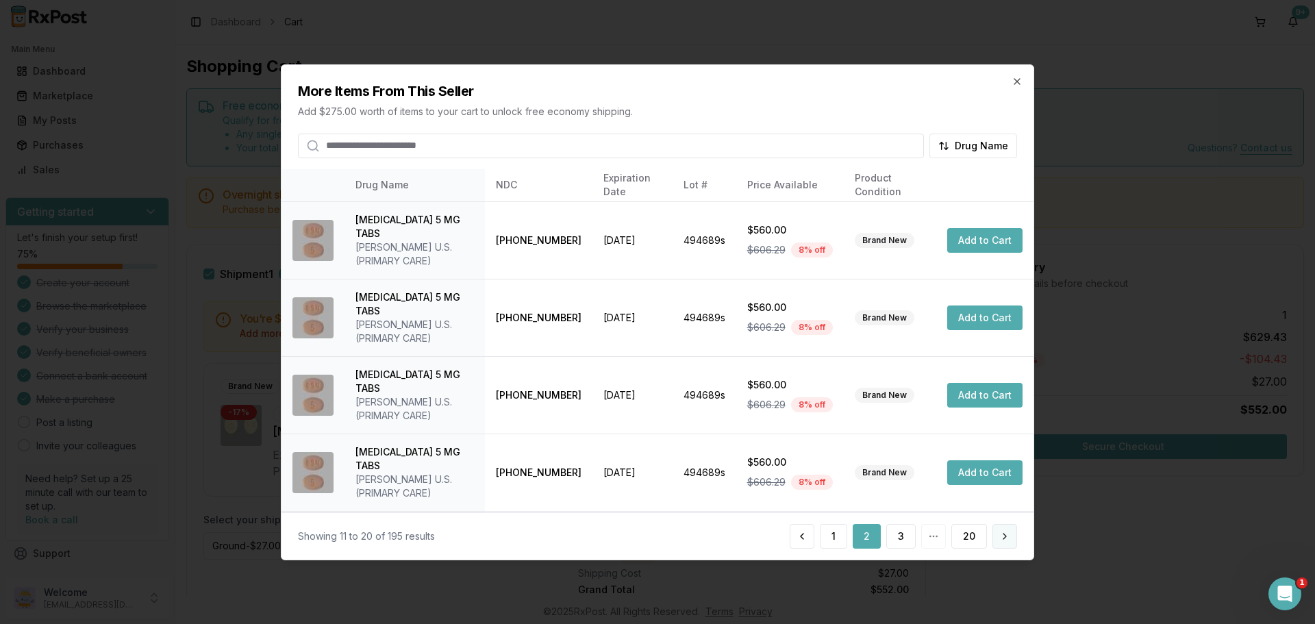
click at [1002, 540] on button at bounding box center [1004, 536] width 25 height 25
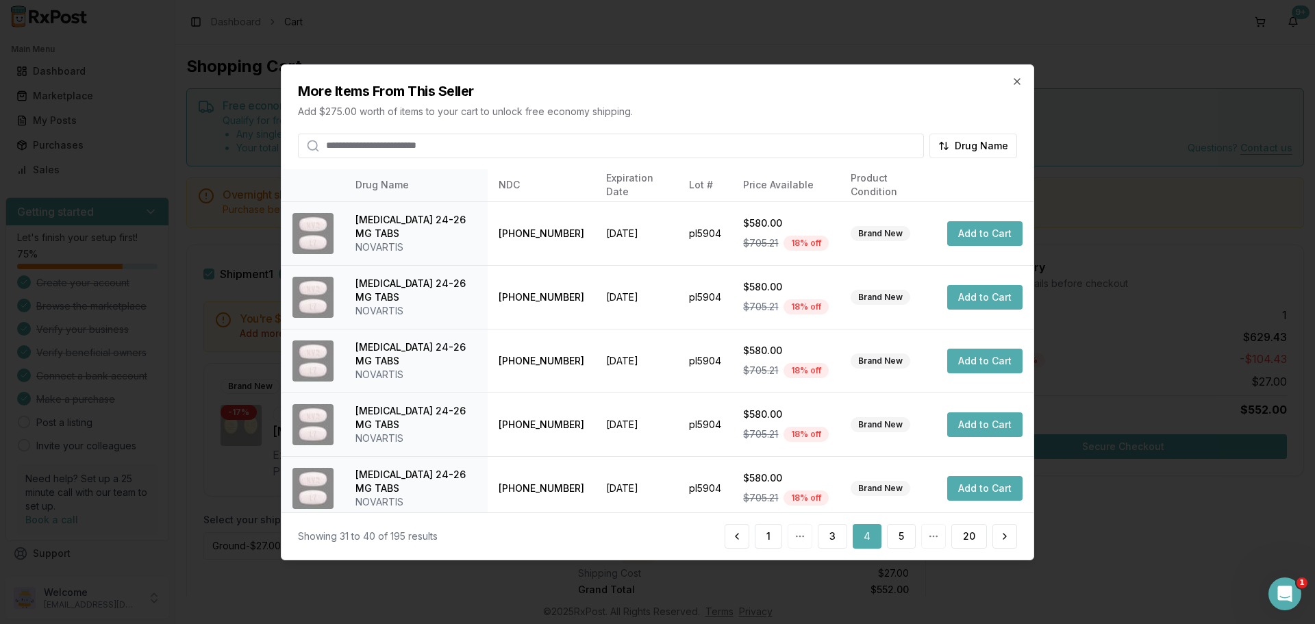
click at [1002, 540] on button at bounding box center [1004, 536] width 25 height 25
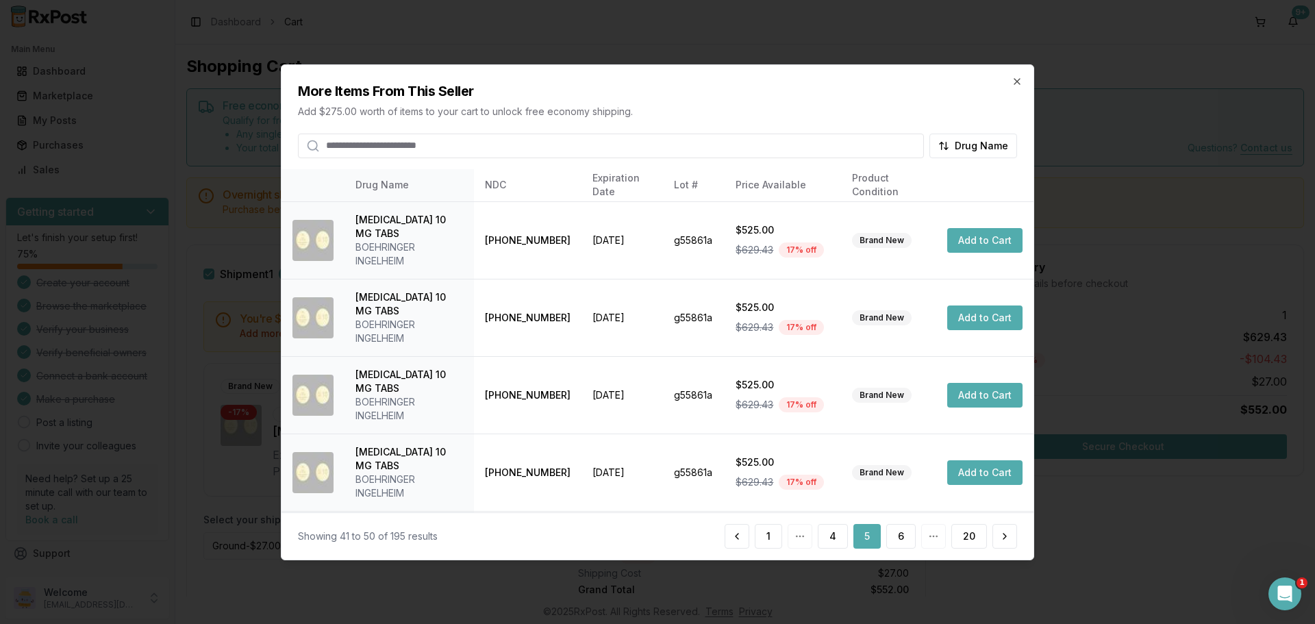
click at [1002, 540] on button at bounding box center [1004, 536] width 25 height 25
click at [735, 538] on button at bounding box center [737, 536] width 25 height 25
click at [983, 305] on button "Add to Cart" at bounding box center [984, 317] width 75 height 25
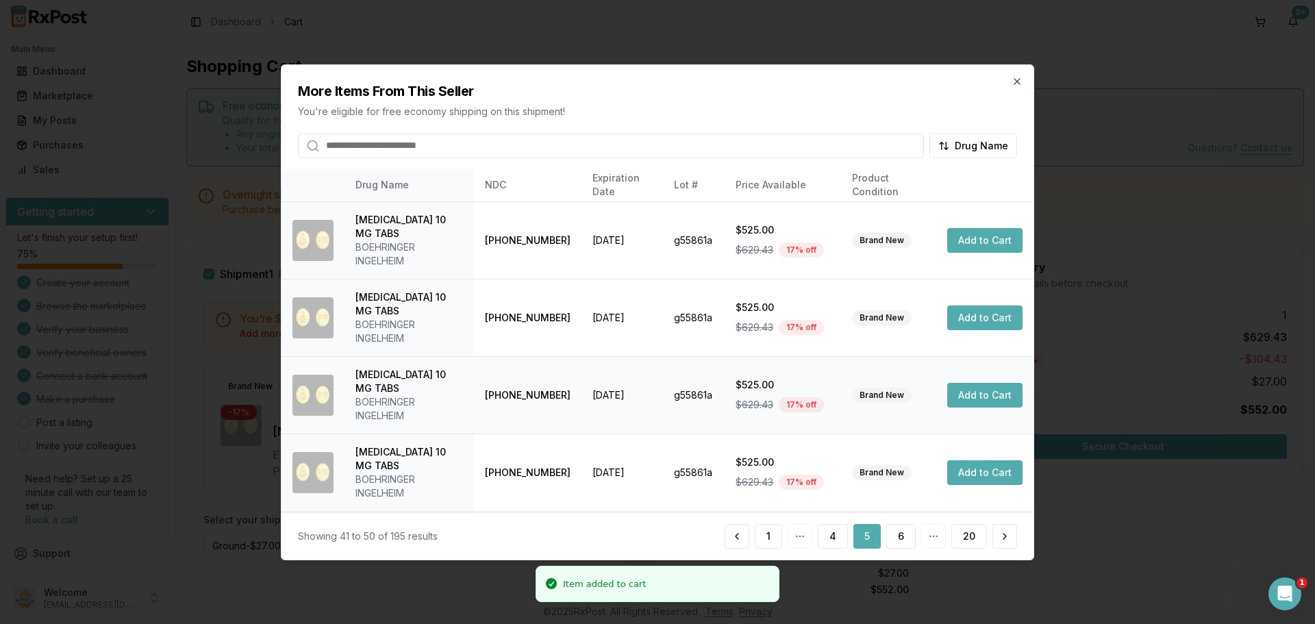
click at [964, 383] on button "Add to Cart" at bounding box center [984, 395] width 75 height 25
click at [1015, 79] on icon "button" at bounding box center [1016, 80] width 5 height 5
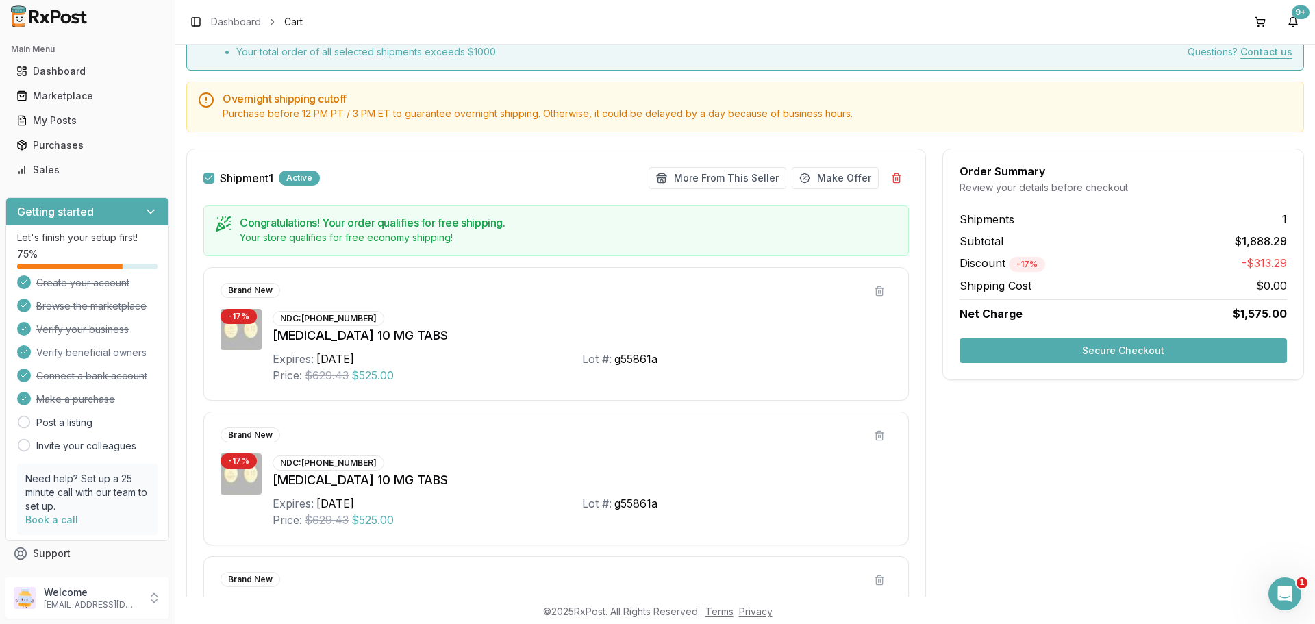
scroll to position [124, 0]
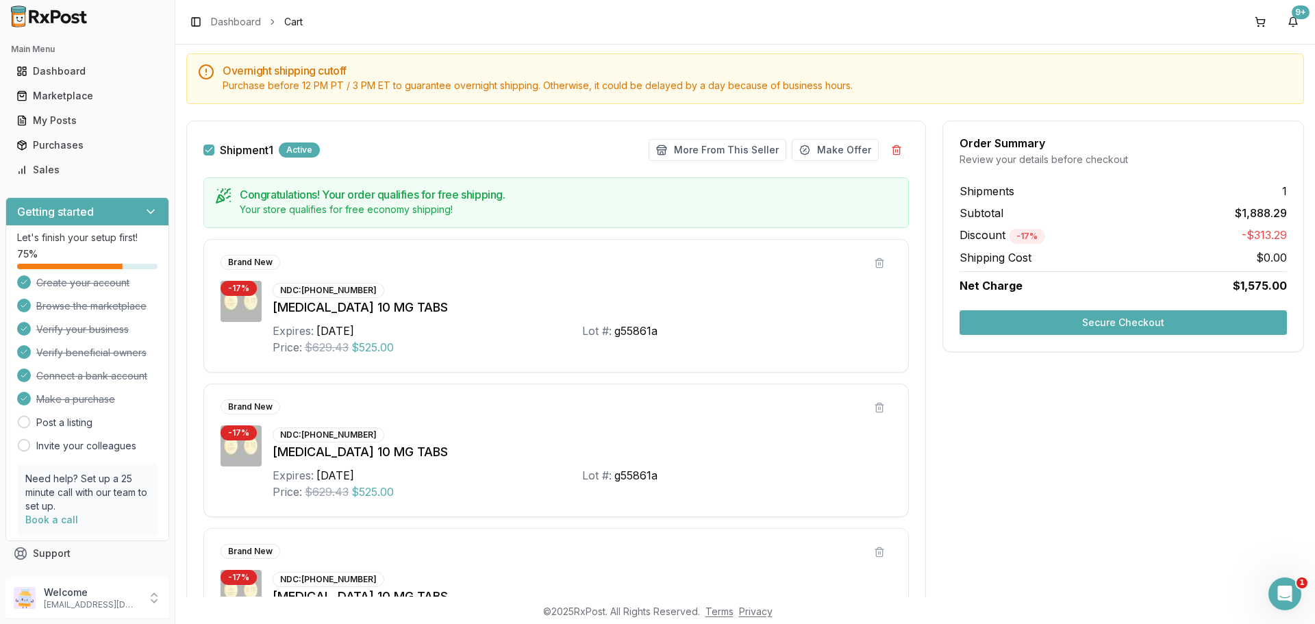
click at [1079, 318] on button "Secure Checkout" at bounding box center [1122, 322] width 327 height 25
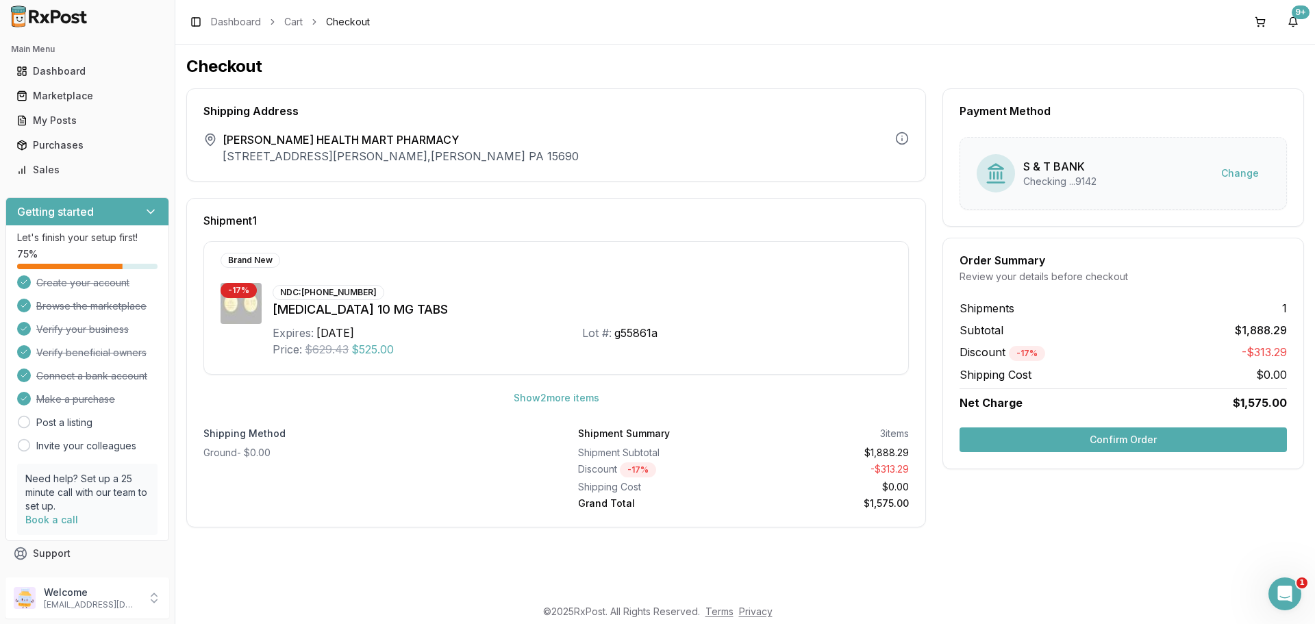
click at [1113, 442] on button "Confirm Order" at bounding box center [1122, 439] width 327 height 25
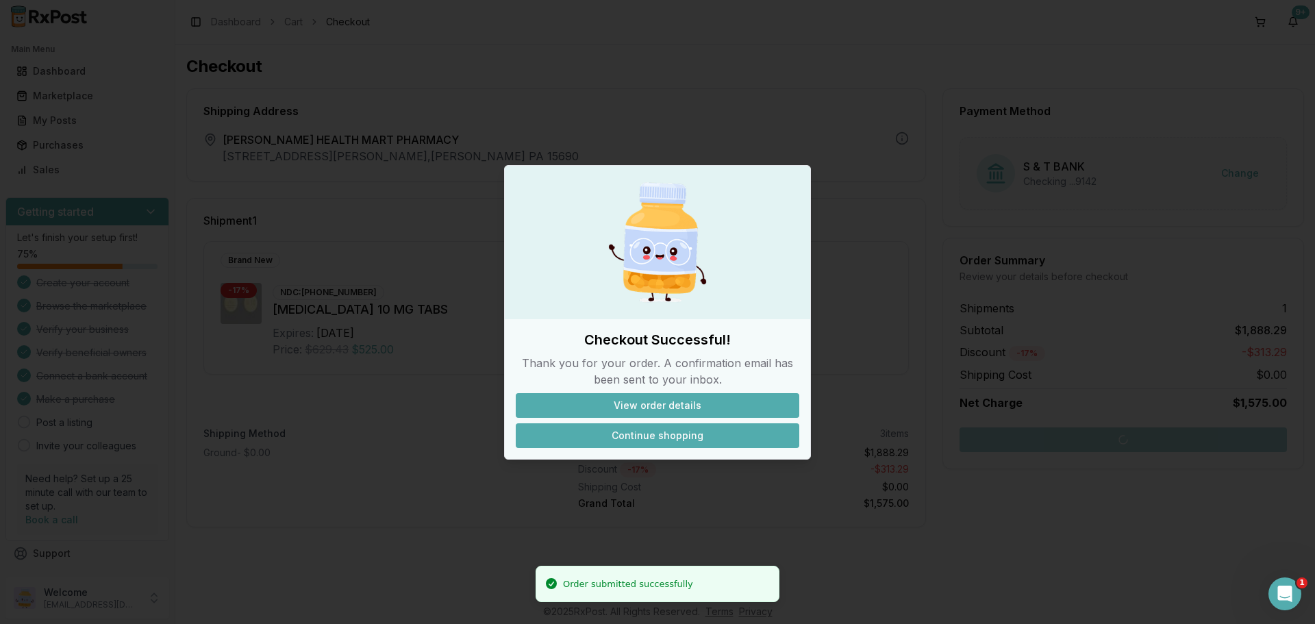
click at [664, 440] on button "Continue shopping" at bounding box center [657, 435] width 283 height 25
